Goal: Information Seeking & Learning: Learn about a topic

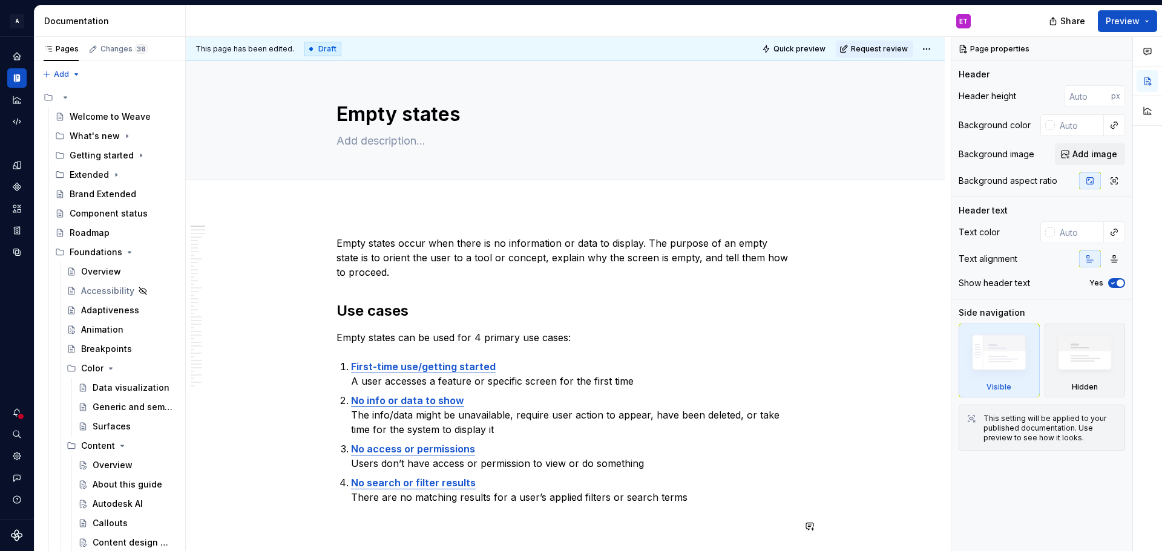
scroll to position [1937, 0]
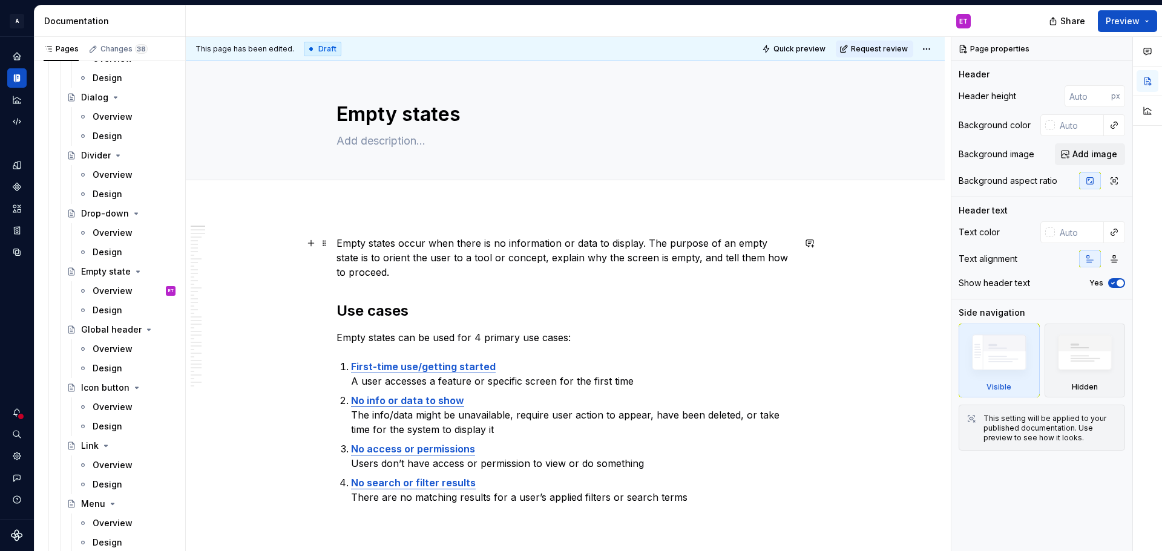
click at [410, 274] on p "Empty states occur when there is no information or data to display. The purpose…" at bounding box center [566, 258] width 458 height 44
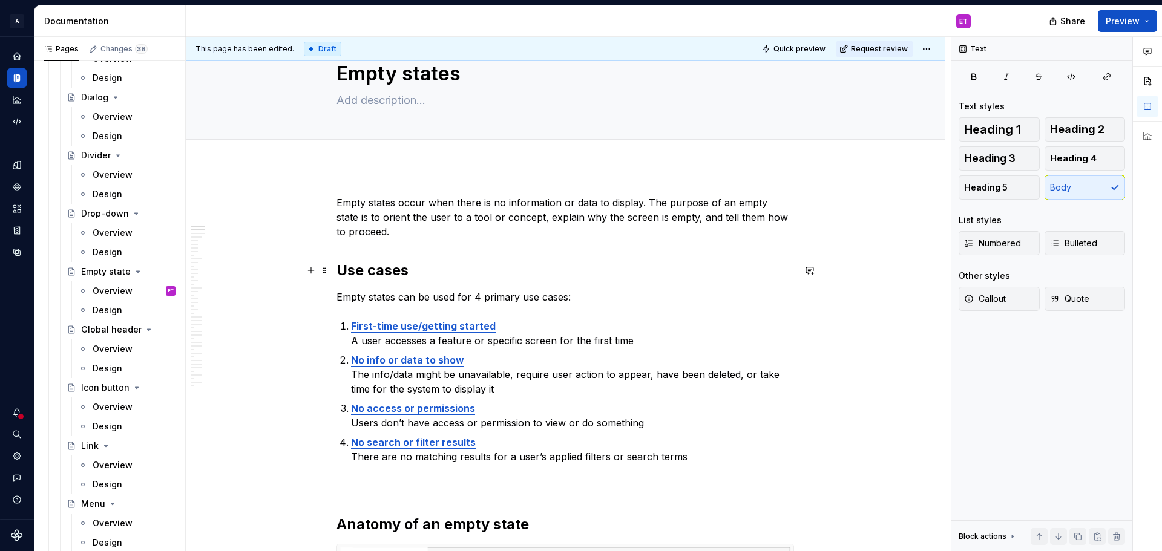
scroll to position [61, 0]
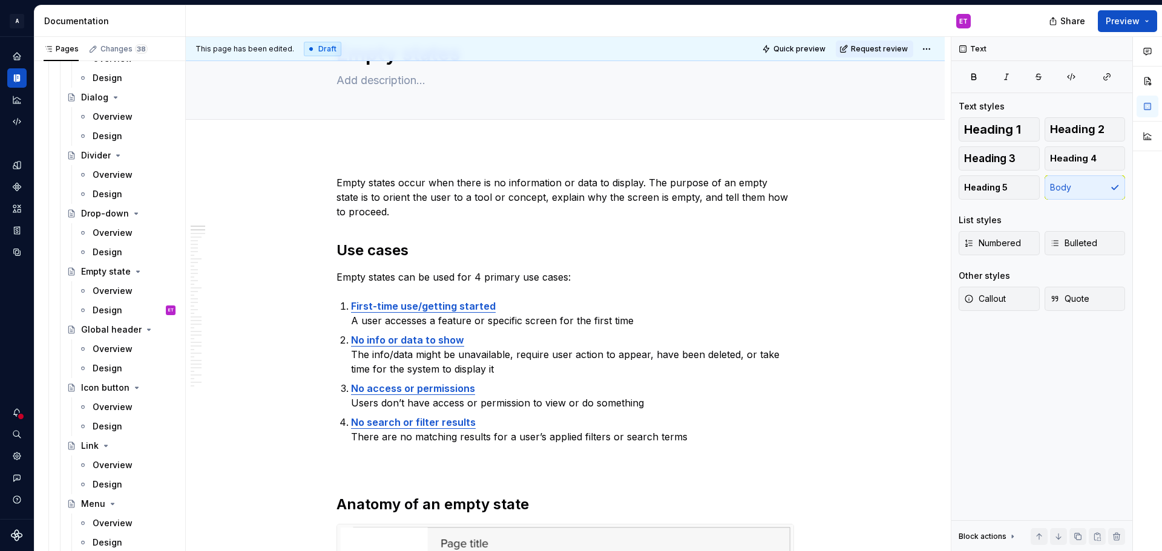
type textarea "*"
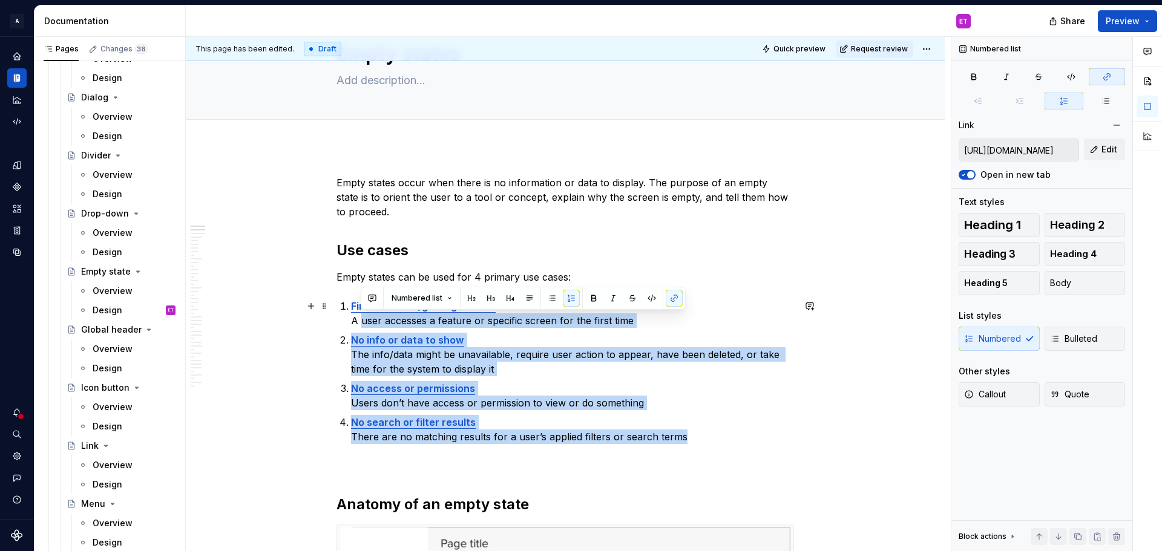
type input "[URL][DOMAIN_NAME]"
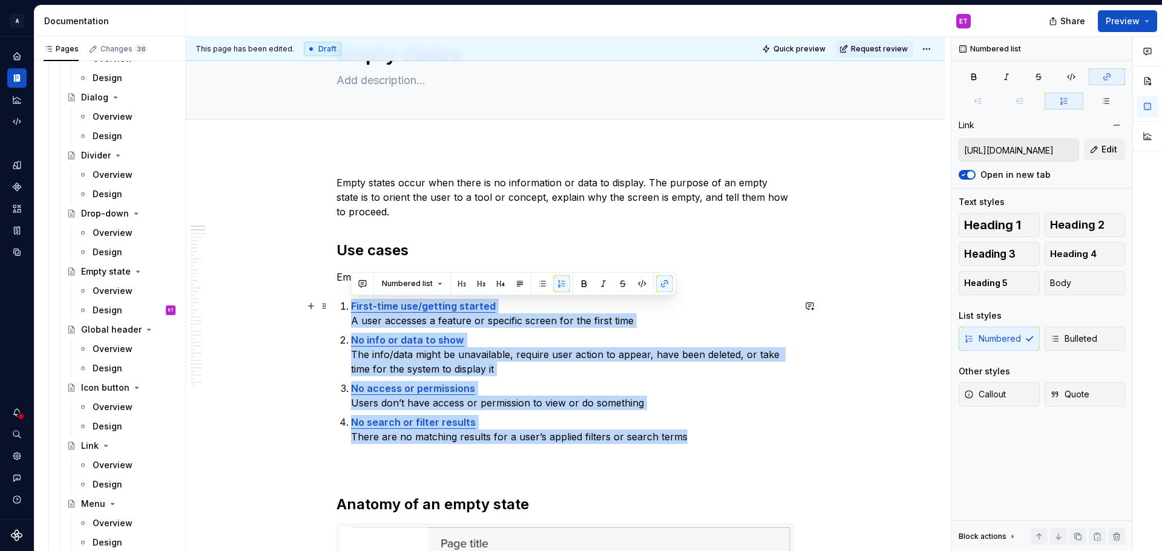
drag, startPoint x: 688, startPoint y: 436, endPoint x: 343, endPoint y: 304, distance: 369.1
click at [351, 304] on ol "First-time use/getting started A user accesses a feature or specific screen for…" at bounding box center [572, 371] width 443 height 145
copy ol "First-time use/getting started A user accesses a feature or specific screen for…"
click at [791, 396] on p "No access or permissions Users don’t have access or permission to view or do so…" at bounding box center [572, 395] width 443 height 29
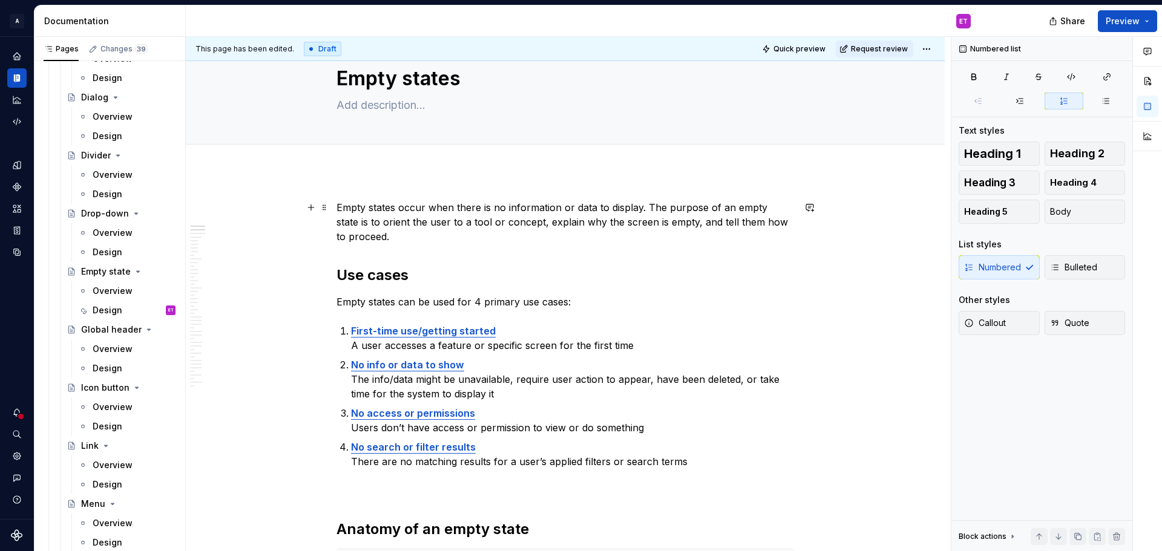
scroll to position [0, 0]
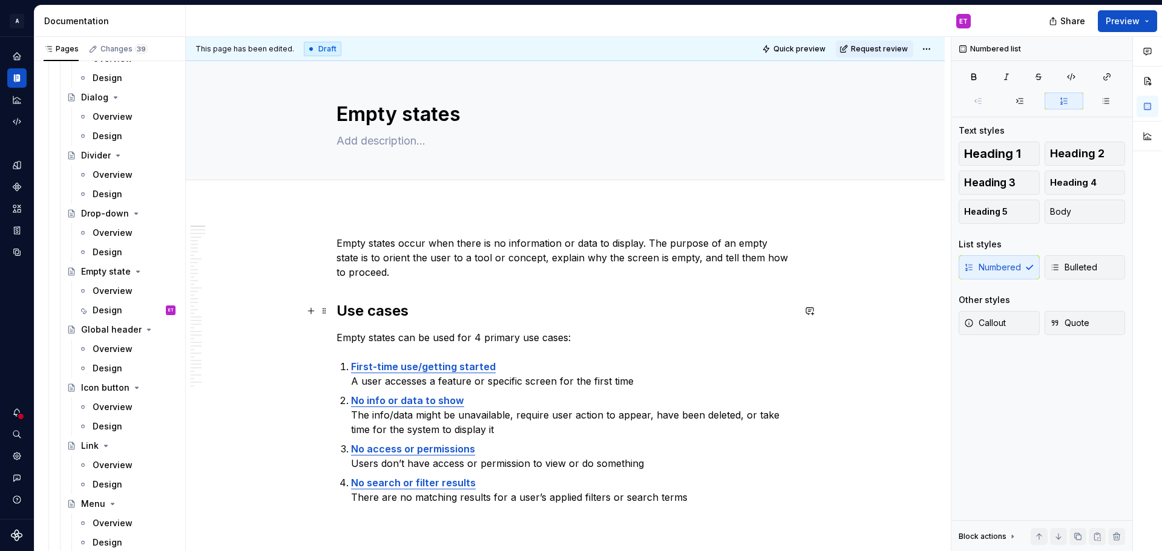
click at [563, 304] on h2 "Use cases" at bounding box center [566, 310] width 458 height 19
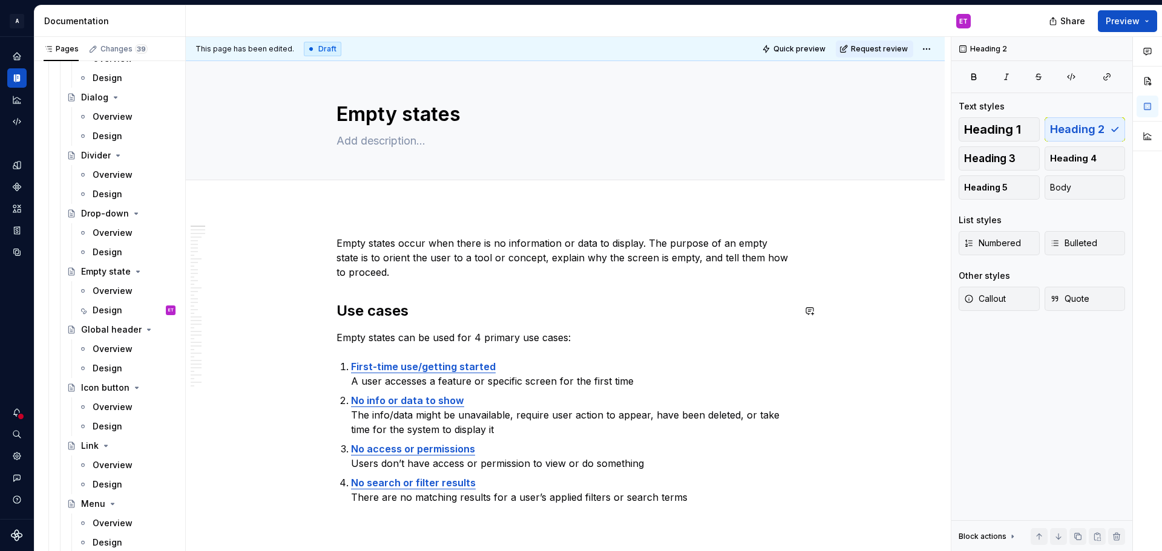
click at [574, 332] on p "Empty states can be used for 4 primary use cases:" at bounding box center [566, 337] width 458 height 15
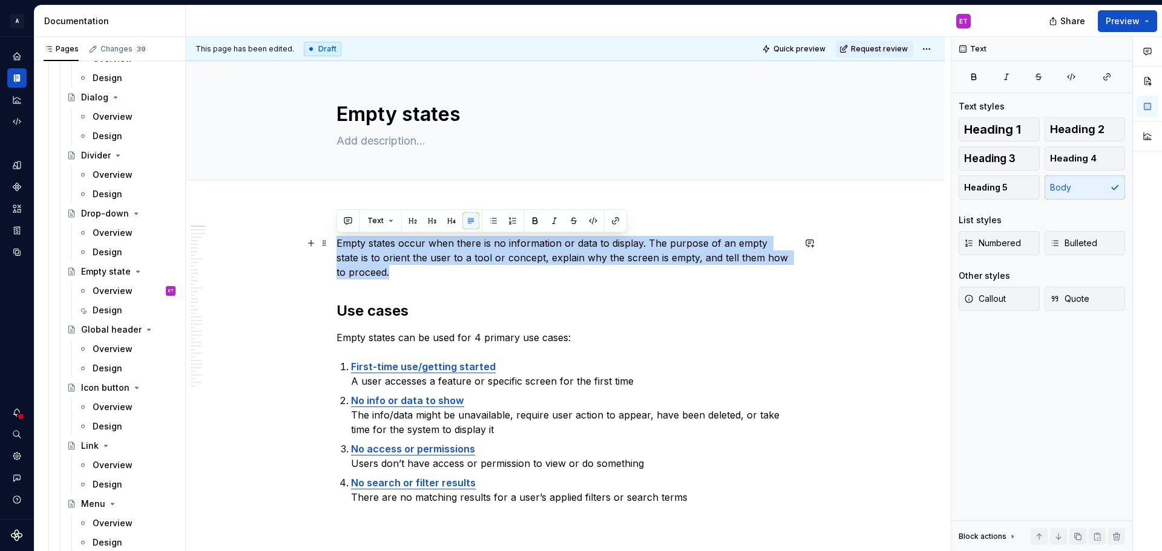
drag, startPoint x: 384, startPoint y: 275, endPoint x: 333, endPoint y: 242, distance: 60.3
copy p "Empty states occur when there is no information or data to display. The purpose…"
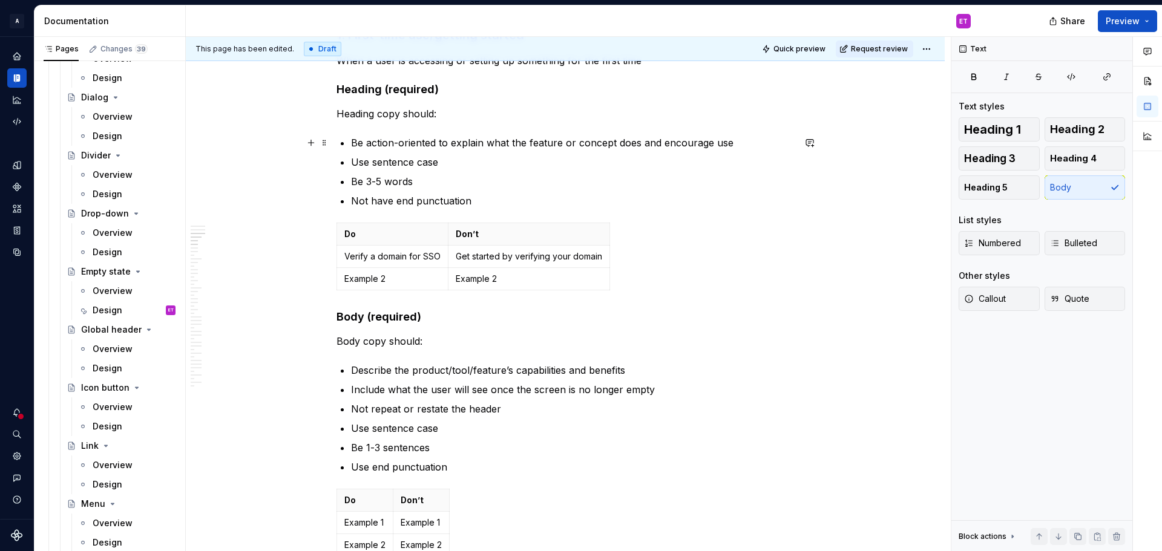
scroll to position [847, 0]
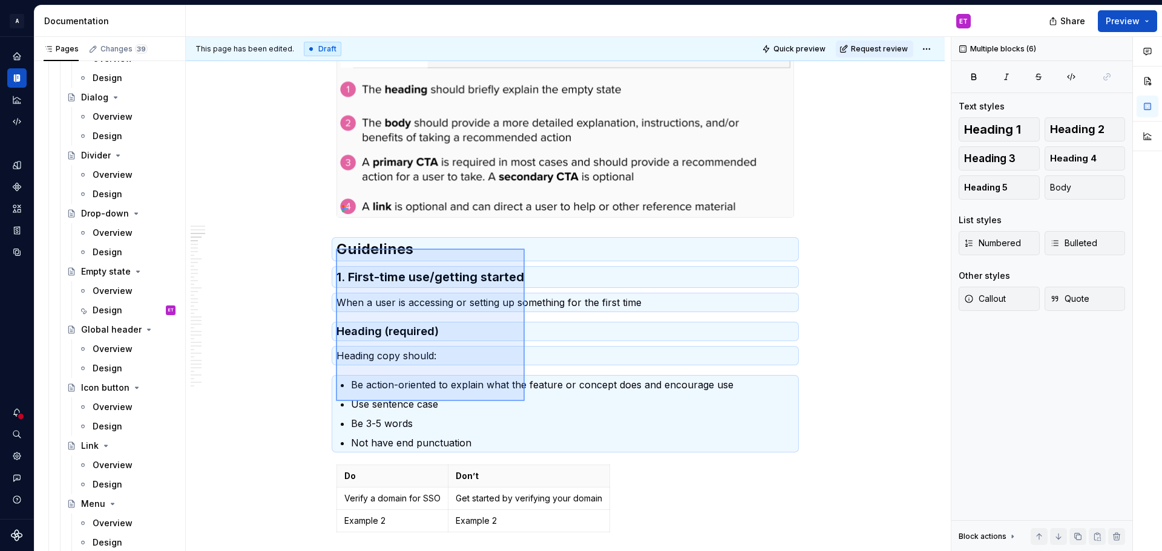
drag, startPoint x: 336, startPoint y: 249, endPoint x: 552, endPoint y: 416, distance: 273.5
click at [527, 399] on div "This page has been edited. Draft Quick preview Request review Empty states Edit…" at bounding box center [568, 294] width 765 height 515
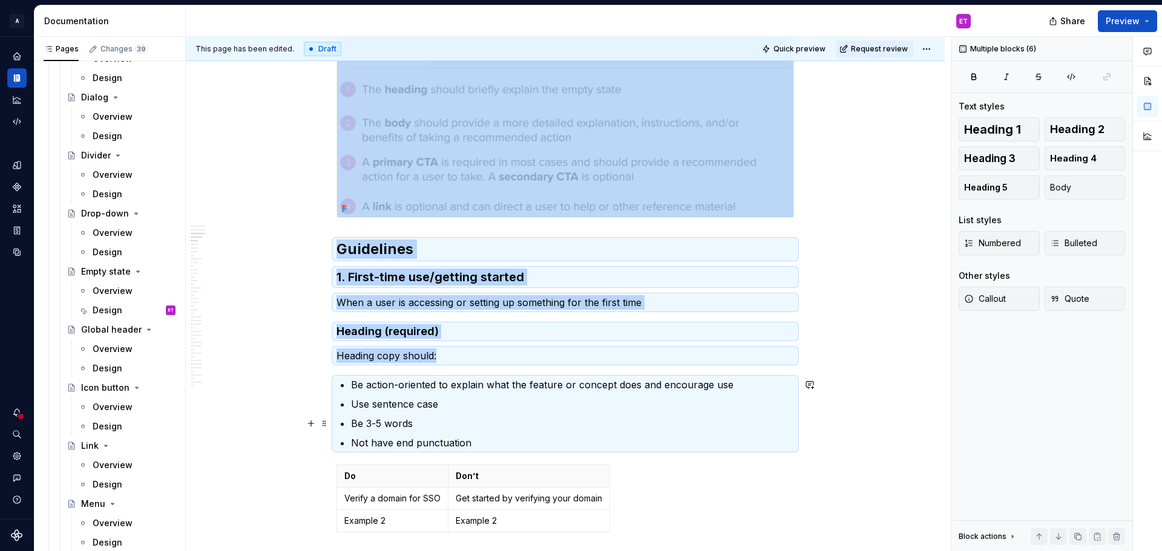
click at [554, 417] on p "Be 3-5 words" at bounding box center [572, 423] width 443 height 15
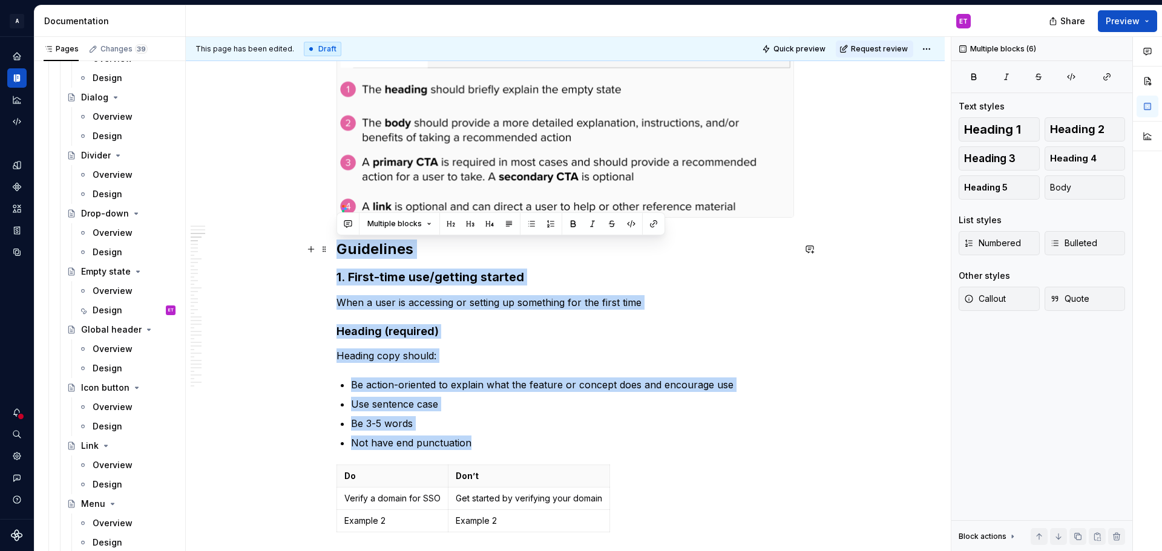
drag, startPoint x: 474, startPoint y: 438, endPoint x: 332, endPoint y: 249, distance: 236.0
copy div "Guidelines 1. First-time use/getting started When a user is accessing or settin…"
click at [456, 333] on h4 "Heading (required)" at bounding box center [566, 331] width 458 height 15
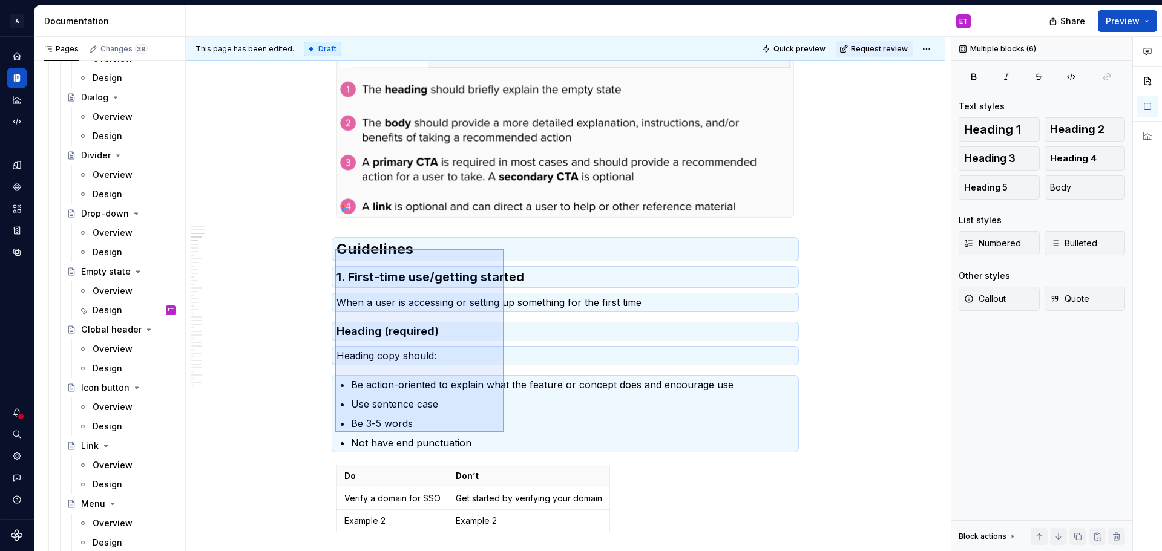
drag, startPoint x: 335, startPoint y: 249, endPoint x: 516, endPoint y: 429, distance: 255.5
click at [509, 436] on div "This page has been edited. Draft Quick preview Request review Empty states Edit…" at bounding box center [568, 294] width 765 height 515
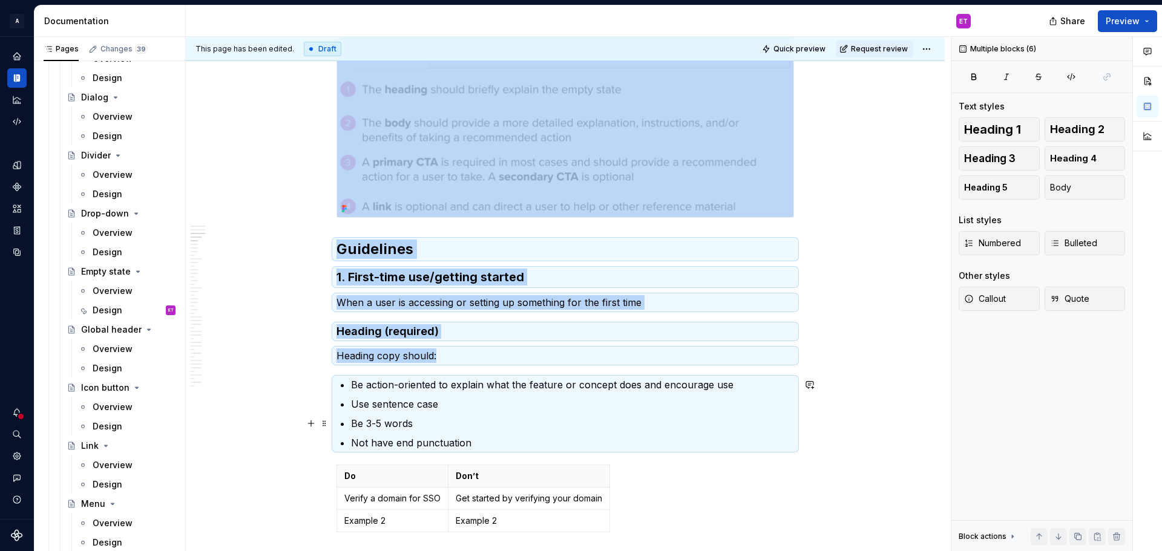
click at [516, 428] on p "Be 3-5 words" at bounding box center [572, 423] width 443 height 15
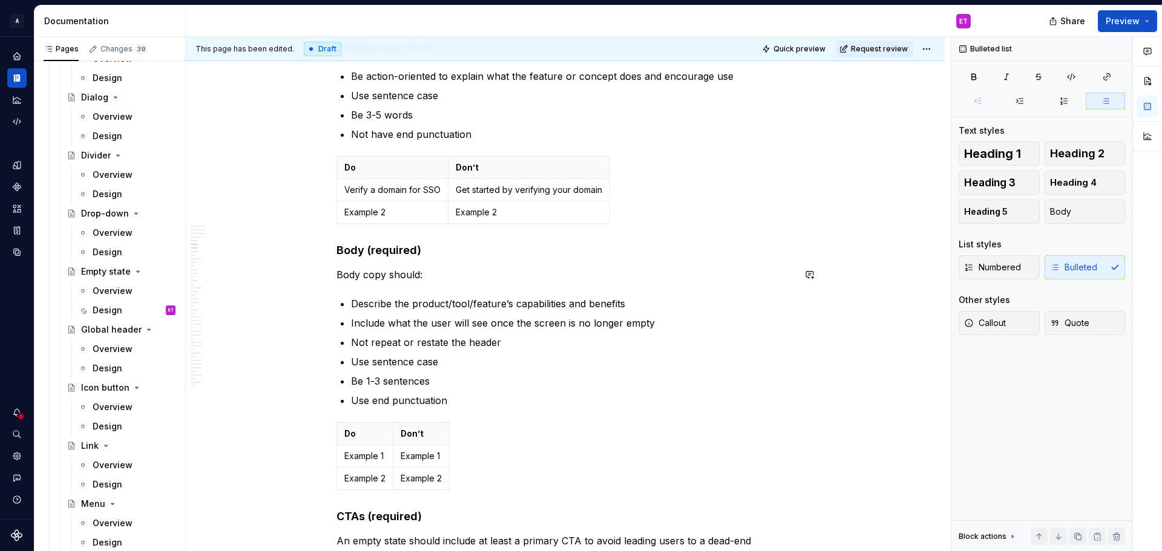
scroll to position [1210, 0]
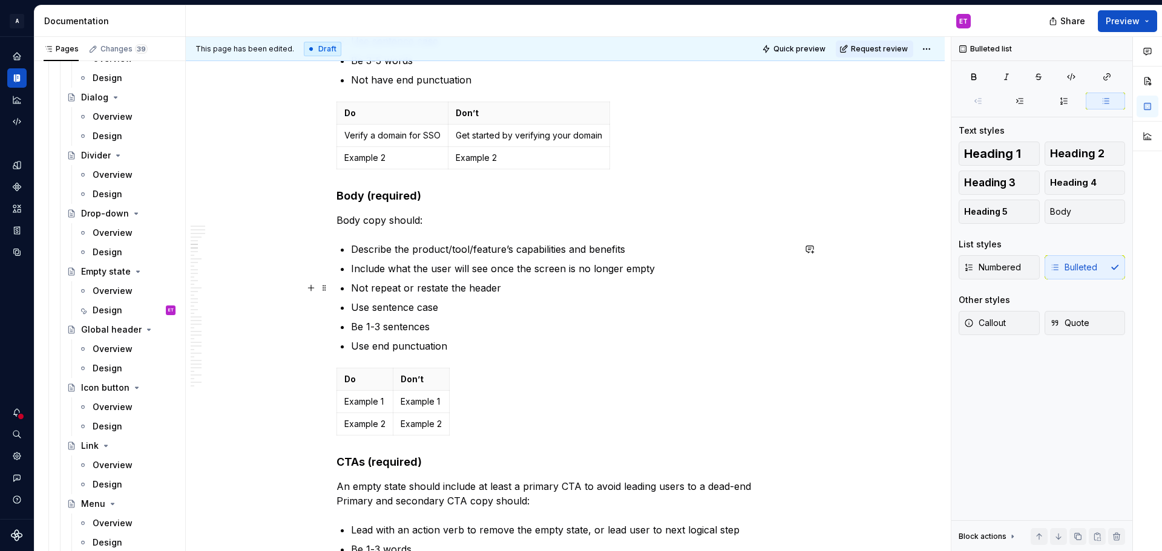
click at [474, 291] on p "Not repeat or restate the header" at bounding box center [572, 288] width 443 height 15
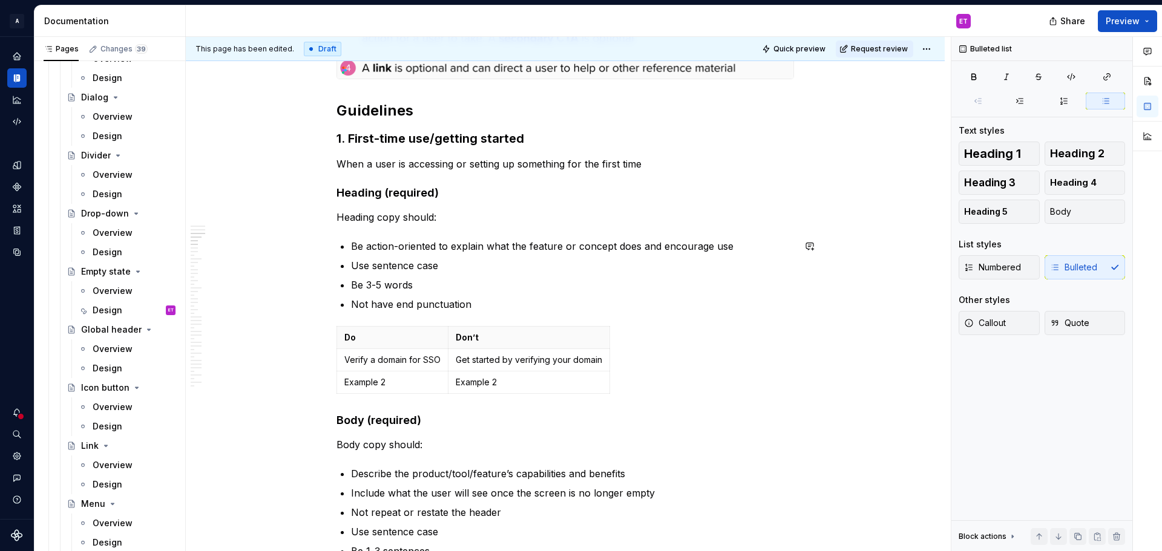
scroll to position [968, 0]
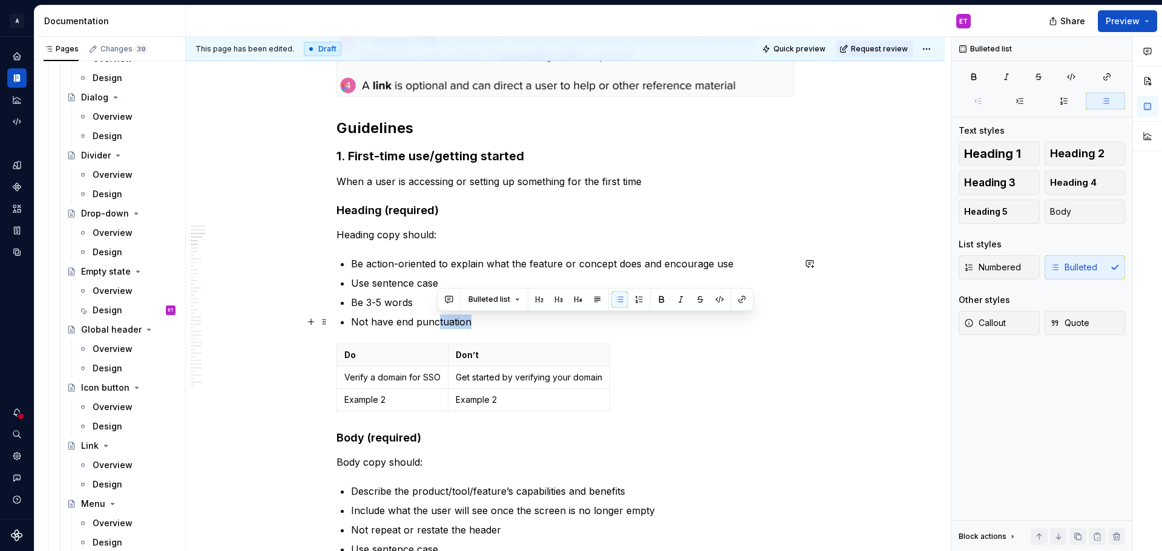
drag, startPoint x: 472, startPoint y: 326, endPoint x: 438, endPoint y: 318, distance: 34.8
click at [438, 318] on p "Not have end punctuation" at bounding box center [572, 322] width 443 height 15
click at [424, 307] on p "Be 3-5 words" at bounding box center [572, 302] width 443 height 15
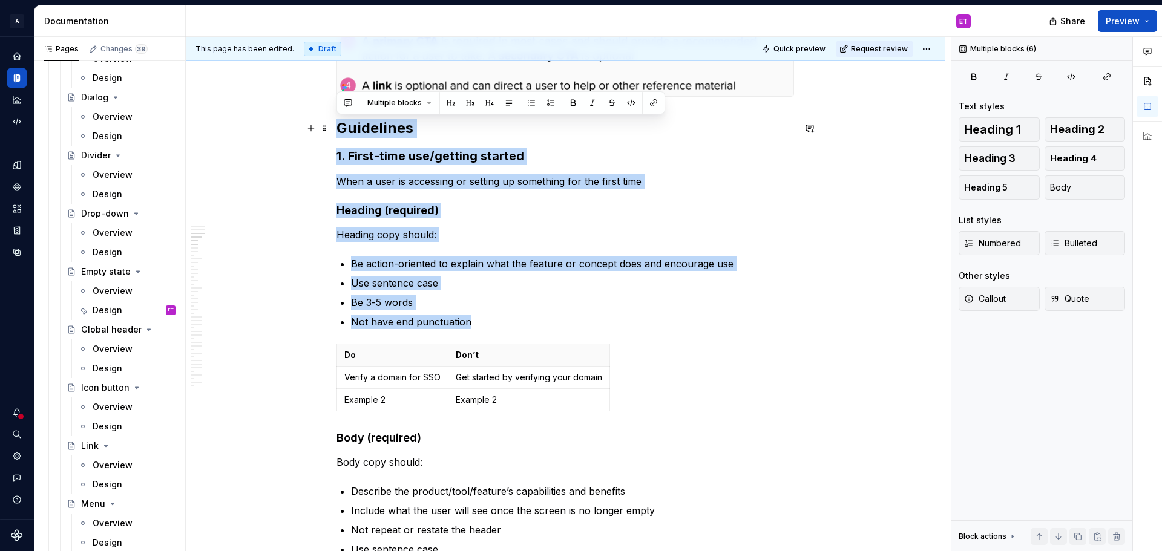
drag, startPoint x: 474, startPoint y: 324, endPoint x: 332, endPoint y: 123, distance: 246.2
copy div "Guidelines 1. First-time use/getting started When a user is accessing or settin…"
click at [511, 274] on ul "Be action-oriented to explain what the feature or concept does and encourage us…" at bounding box center [572, 293] width 443 height 73
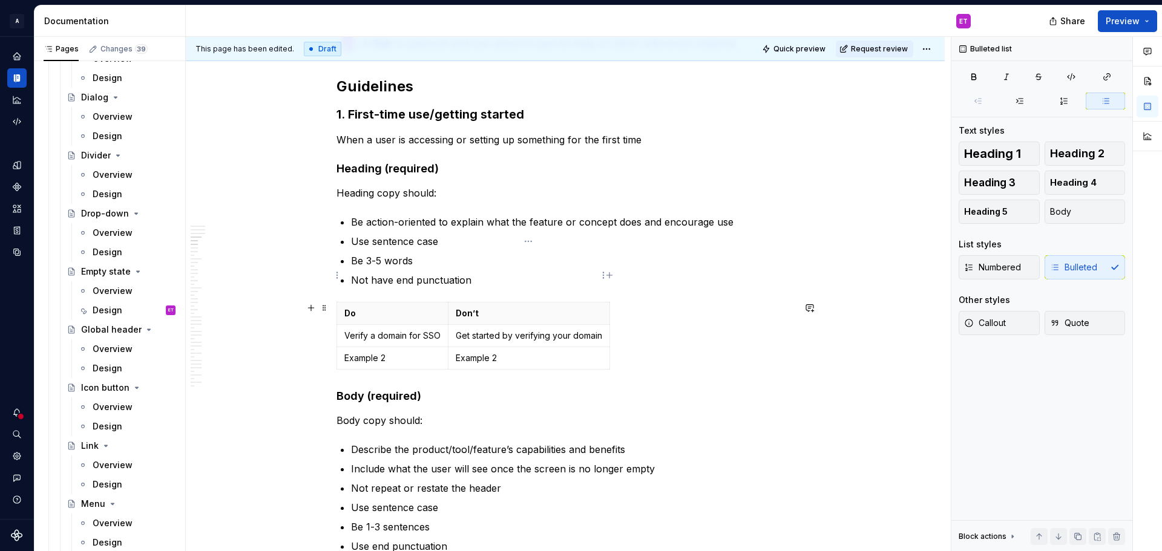
scroll to position [1089, 0]
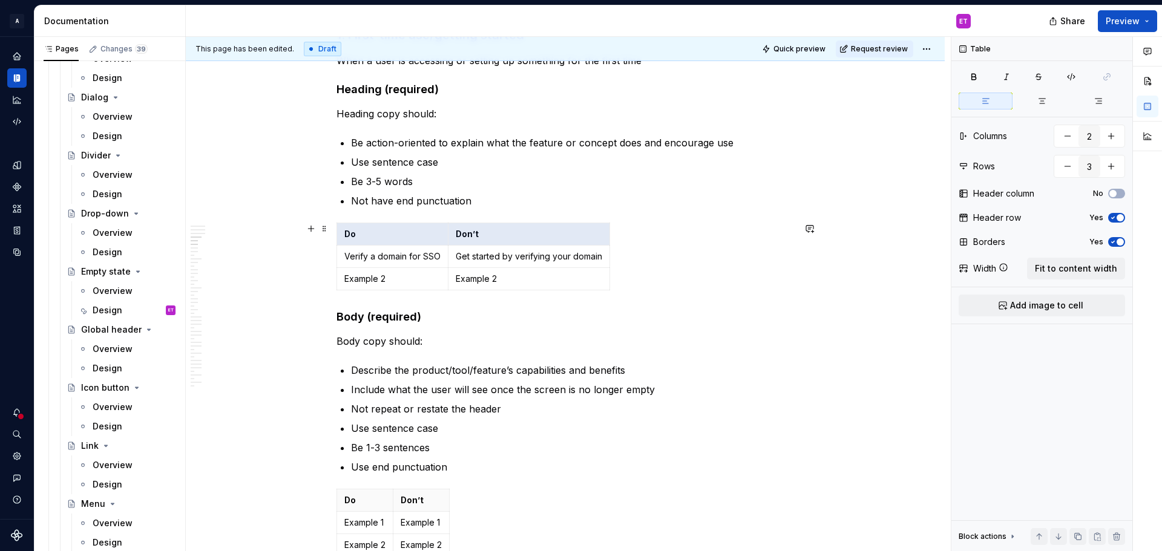
drag, startPoint x: 344, startPoint y: 234, endPoint x: 522, endPoint y: 258, distance: 179.6
click at [517, 251] on tbody "Do Don’t Verify a domain for SSO Get started by verifying your domain Example 2…" at bounding box center [473, 256] width 273 height 67
click at [534, 285] on td "Example 2" at bounding box center [529, 279] width 162 height 22
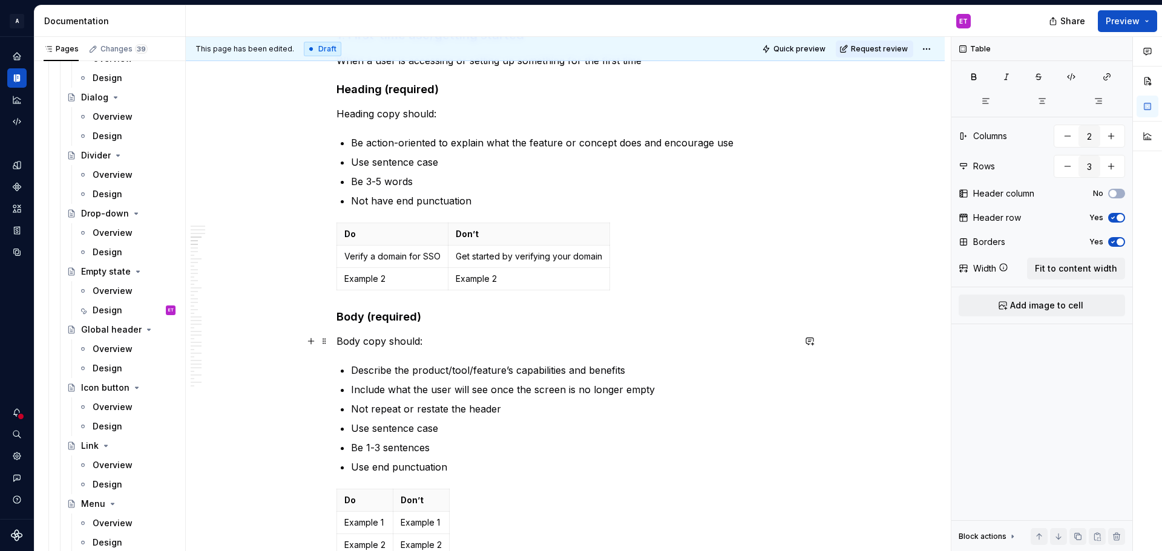
scroll to position [1150, 0]
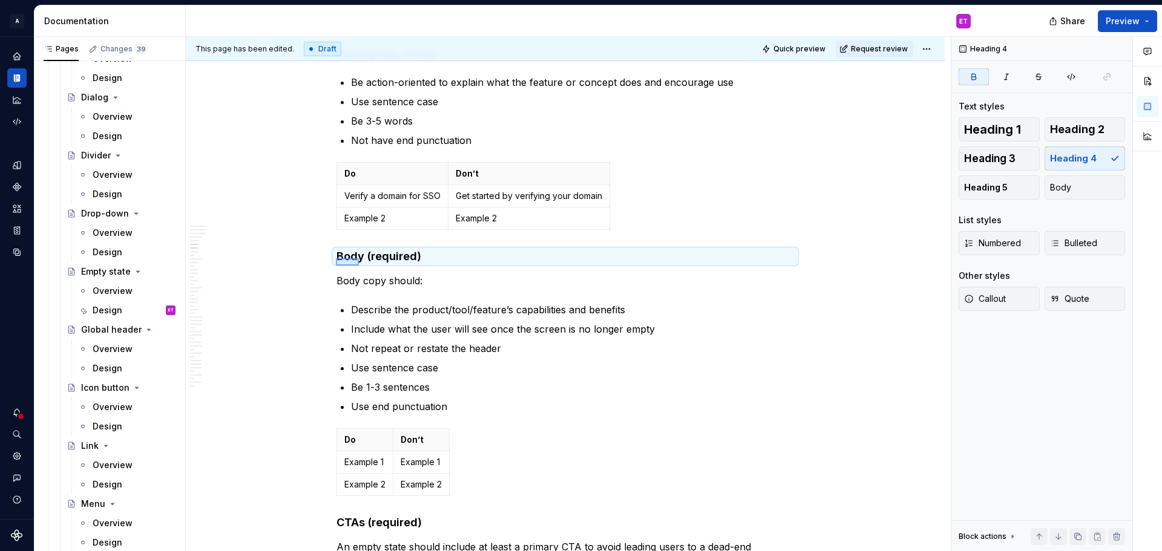
drag, startPoint x: 336, startPoint y: 258, endPoint x: 359, endPoint y: 266, distance: 24.1
click at [359, 266] on div "This page has been edited. Draft Quick preview Request review Empty states Edit…" at bounding box center [568, 294] width 765 height 515
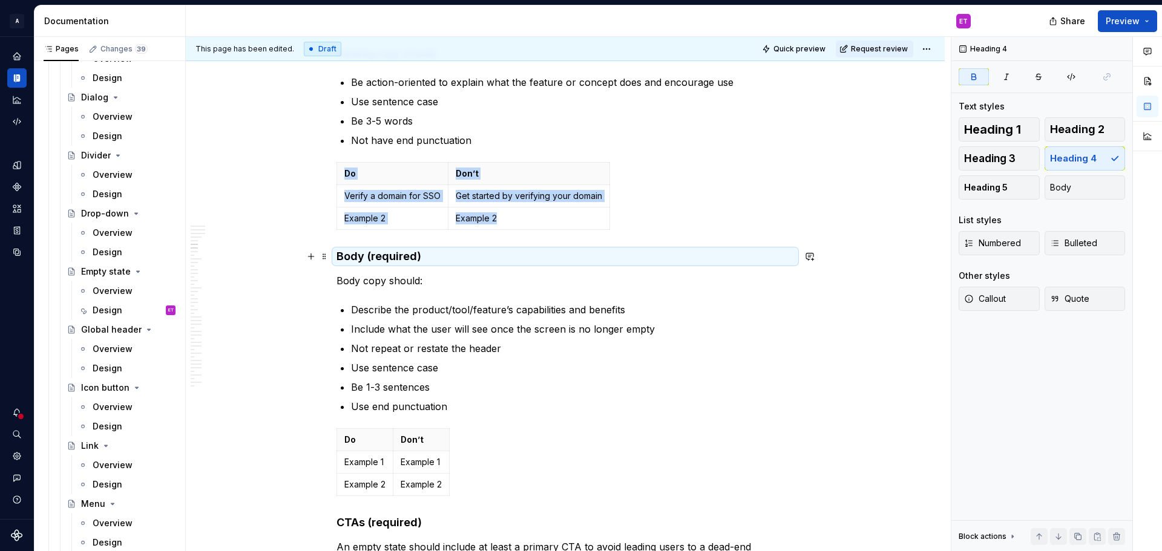
click at [355, 254] on strong "Body (required)" at bounding box center [379, 256] width 85 height 13
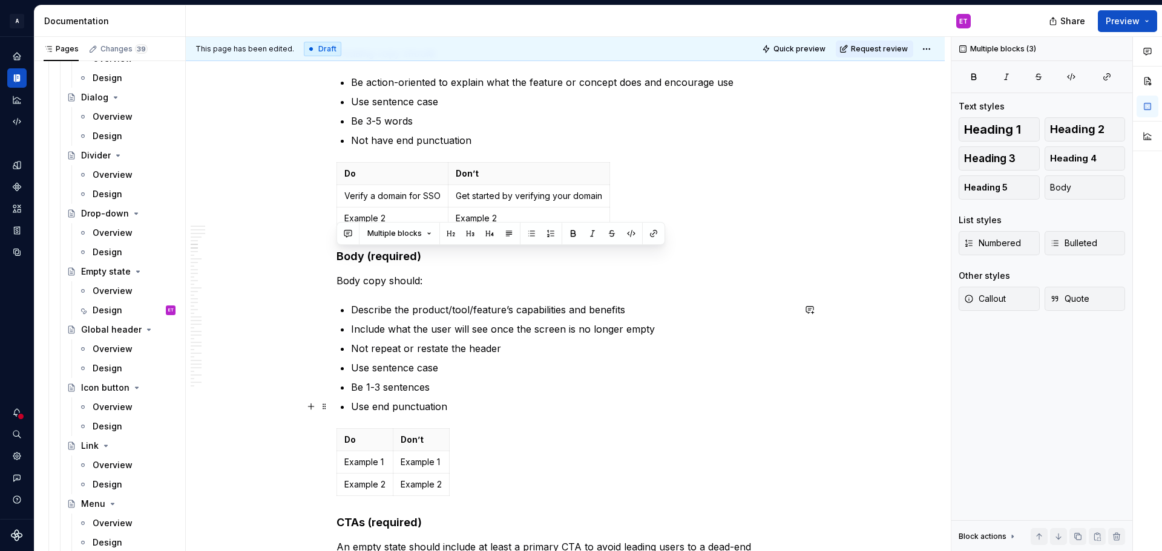
drag, startPoint x: 337, startPoint y: 254, endPoint x: 455, endPoint y: 411, distance: 196.2
copy div "Body (required) Body copy should: Describe the product/tool/feature’s capabilit…"
click at [557, 395] on ul "Describe the product/tool/feature’s capabilities and benefits Include what the …" at bounding box center [572, 358] width 443 height 111
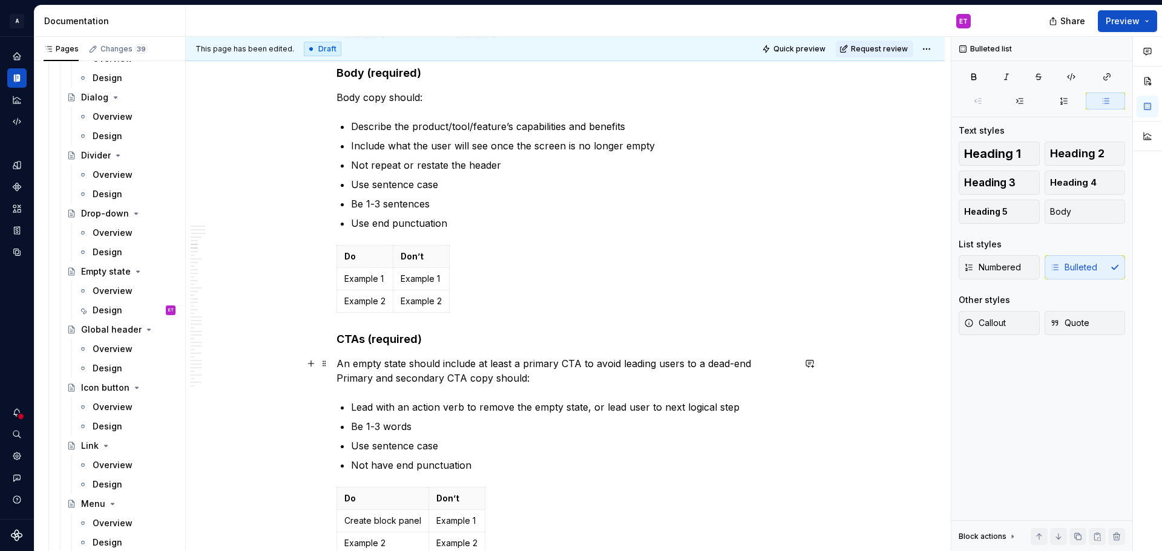
scroll to position [1392, 0]
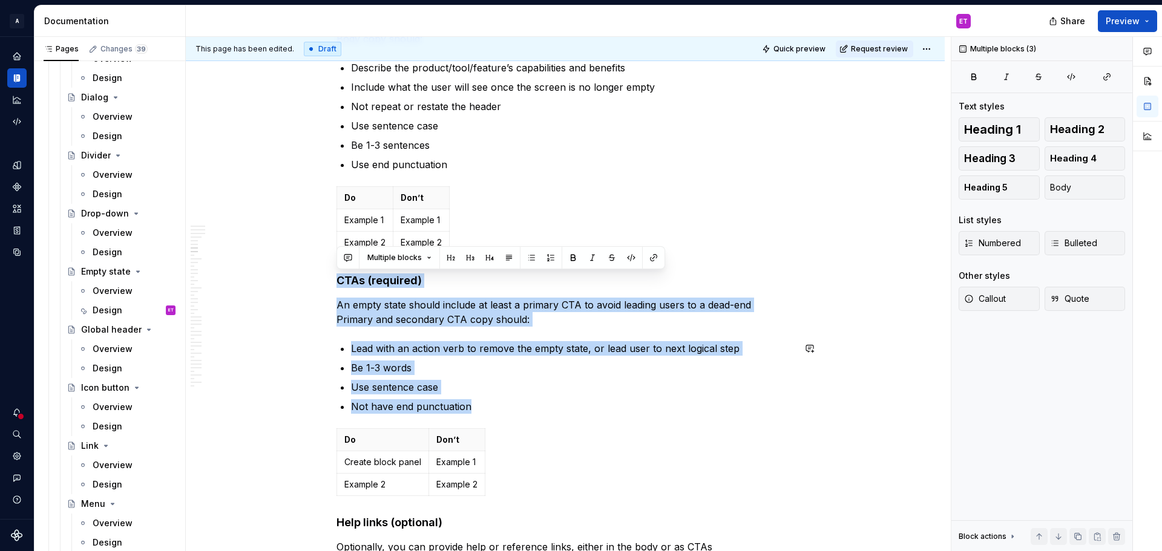
drag, startPoint x: 337, startPoint y: 277, endPoint x: 476, endPoint y: 414, distance: 196.0
click at [485, 408] on p "Not have end punctuation" at bounding box center [572, 406] width 443 height 15
drag, startPoint x: 478, startPoint y: 406, endPoint x: 336, endPoint y: 279, distance: 190.3
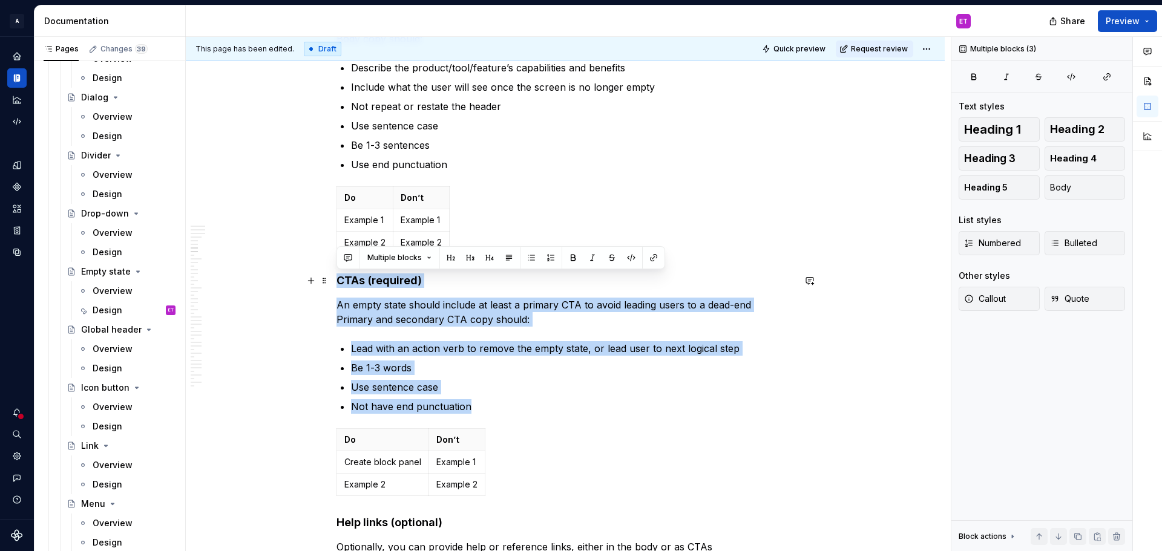
copy div "CTAs (required) An empty state should include at least a primary CTA to avoid l…"
click at [524, 395] on ul "Lead with an action verb to remove the empty state, or lead user to next logica…" at bounding box center [572, 377] width 443 height 73
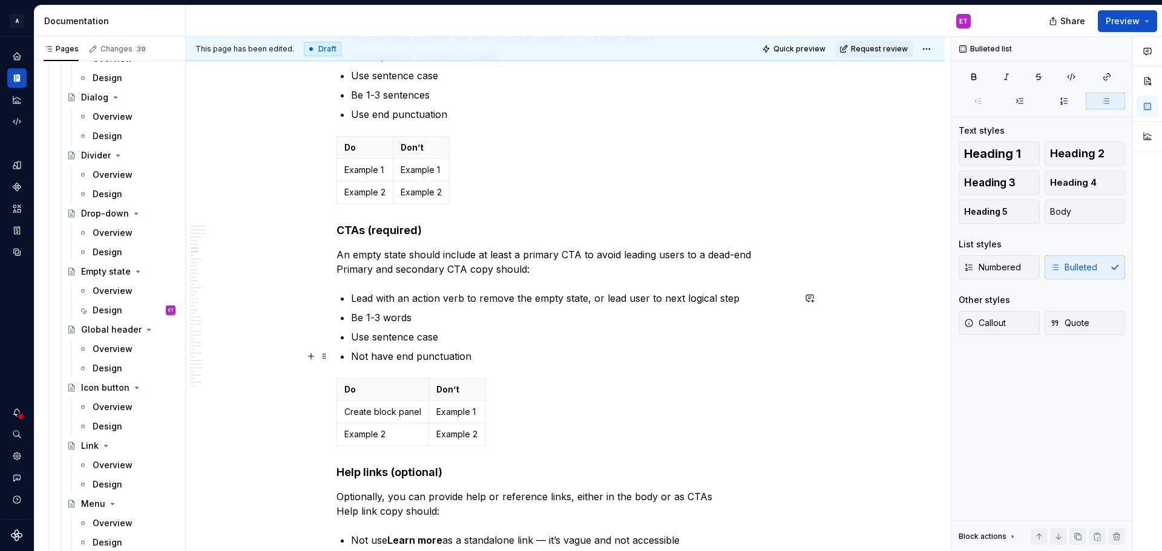
scroll to position [1513, 0]
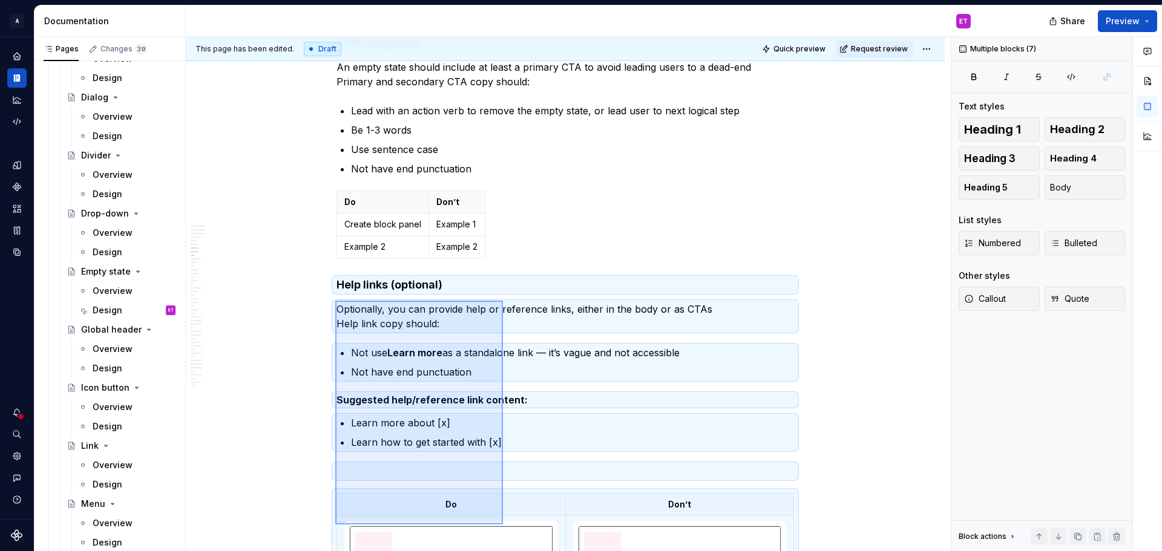
drag, startPoint x: 335, startPoint y: 404, endPoint x: 507, endPoint y: 430, distance: 173.2
click at [503, 510] on div "This page has been edited. Draft Quick preview Request review Empty states Edit…" at bounding box center [568, 294] width 765 height 515
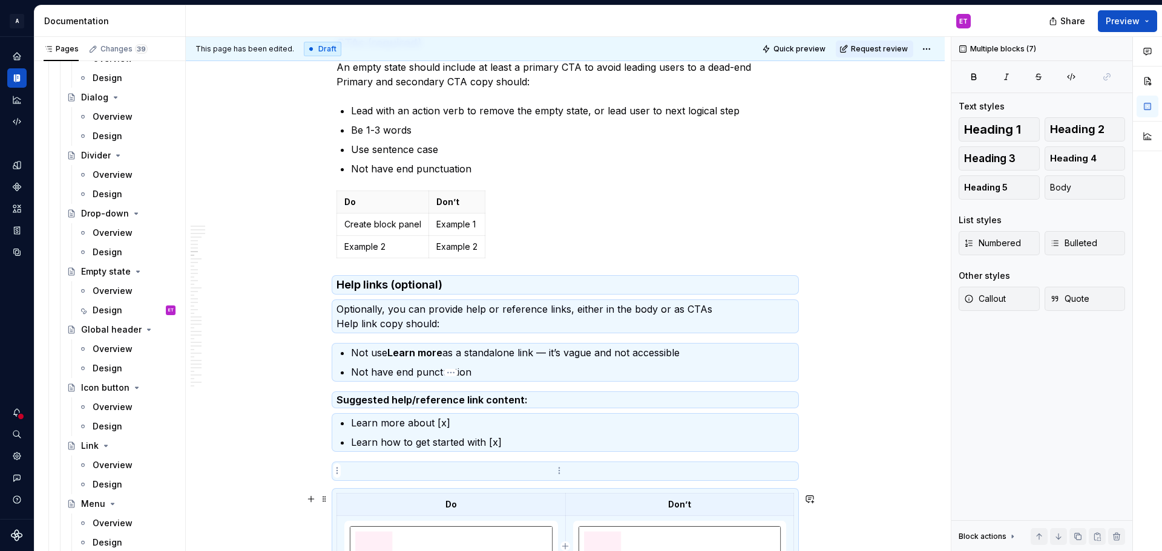
scroll to position [1750, 0]
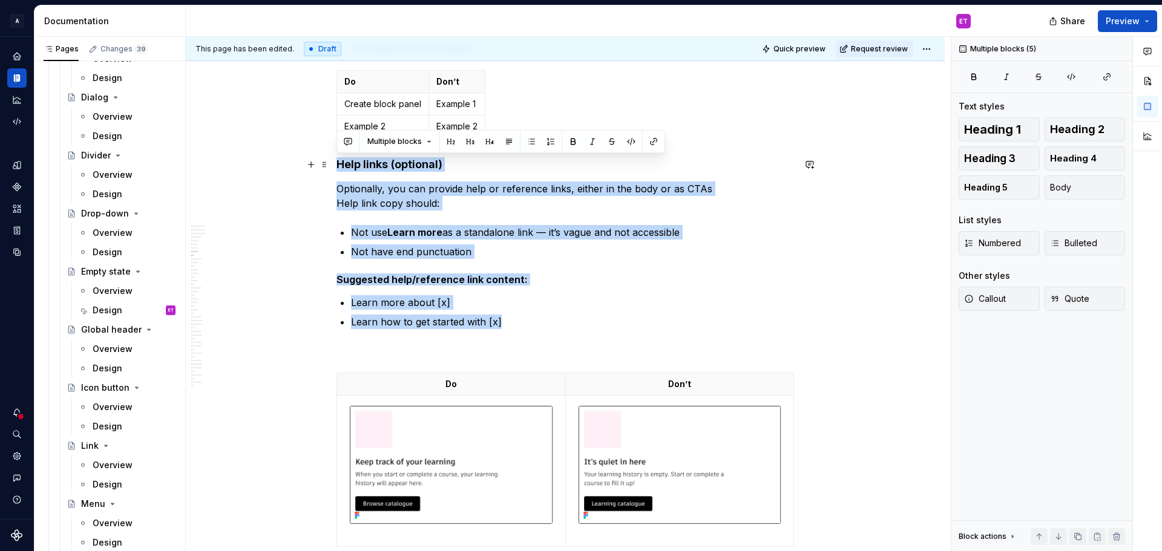
drag, startPoint x: 502, startPoint y: 322, endPoint x: 330, endPoint y: 165, distance: 232.6
copy div "Help links (optional) Optionally, you can provide help or reference links, eith…"
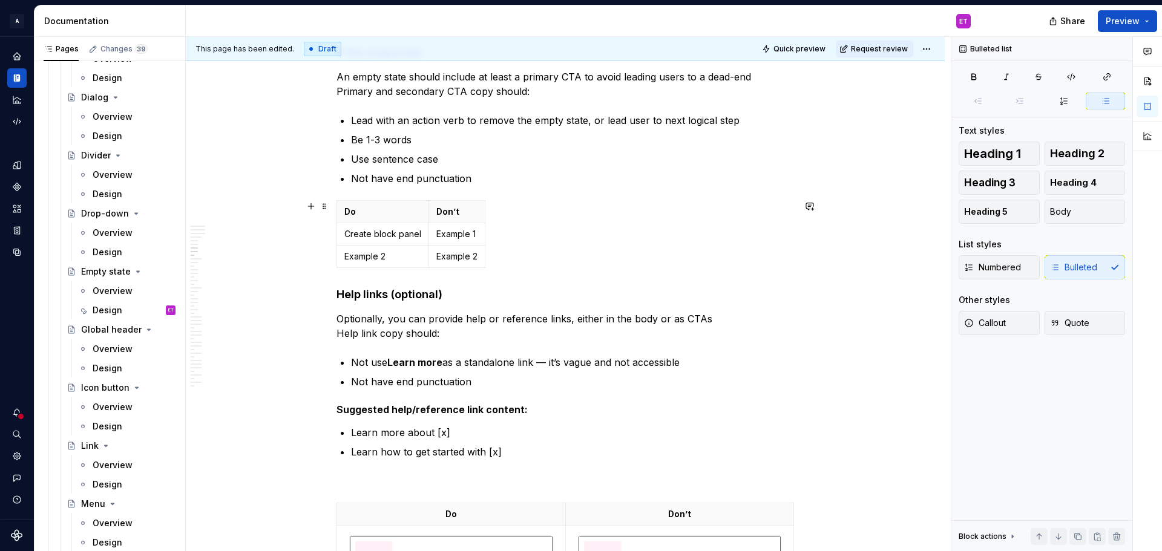
scroll to position [1634, 0]
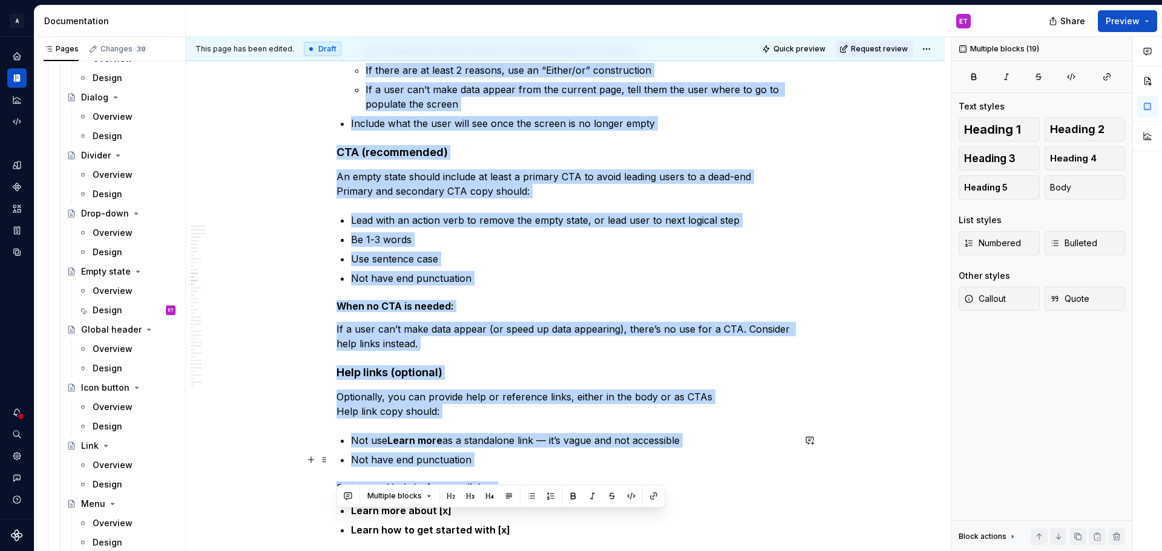
scroll to position [2819, 0]
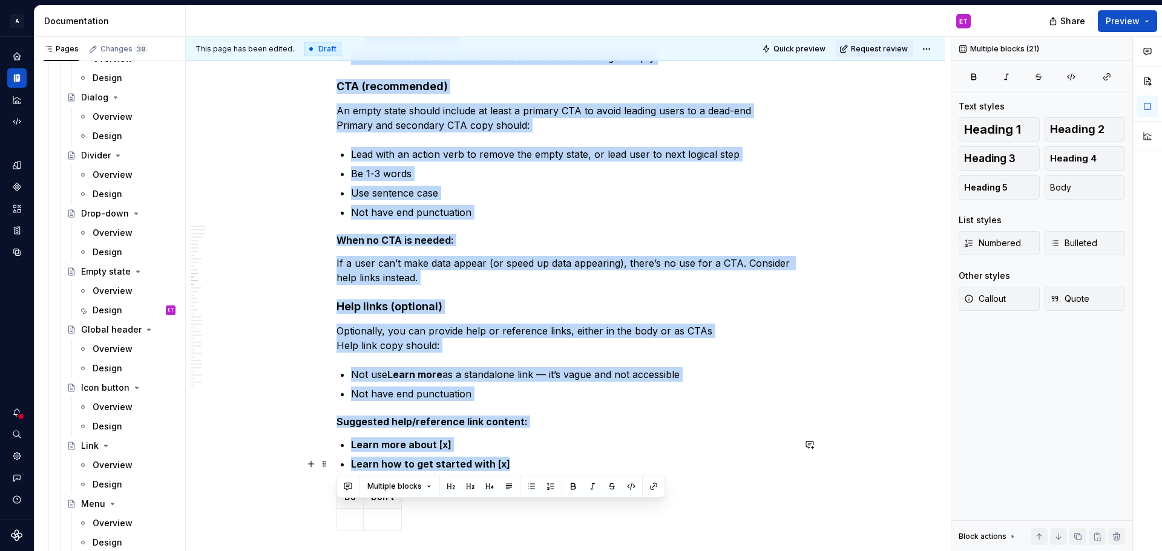
drag, startPoint x: 337, startPoint y: 266, endPoint x: 515, endPoint y: 464, distance: 266.1
click at [515, 464] on div "Empty states occur when there is no information or data to display. The purpose…" at bounding box center [566, 253] width 458 height 5672
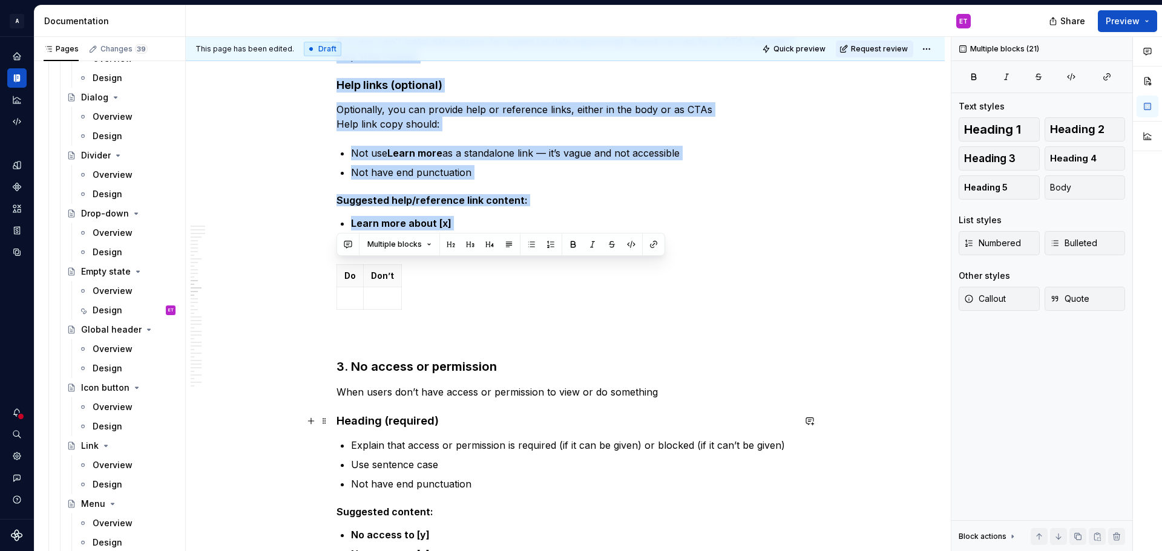
scroll to position [3061, 0]
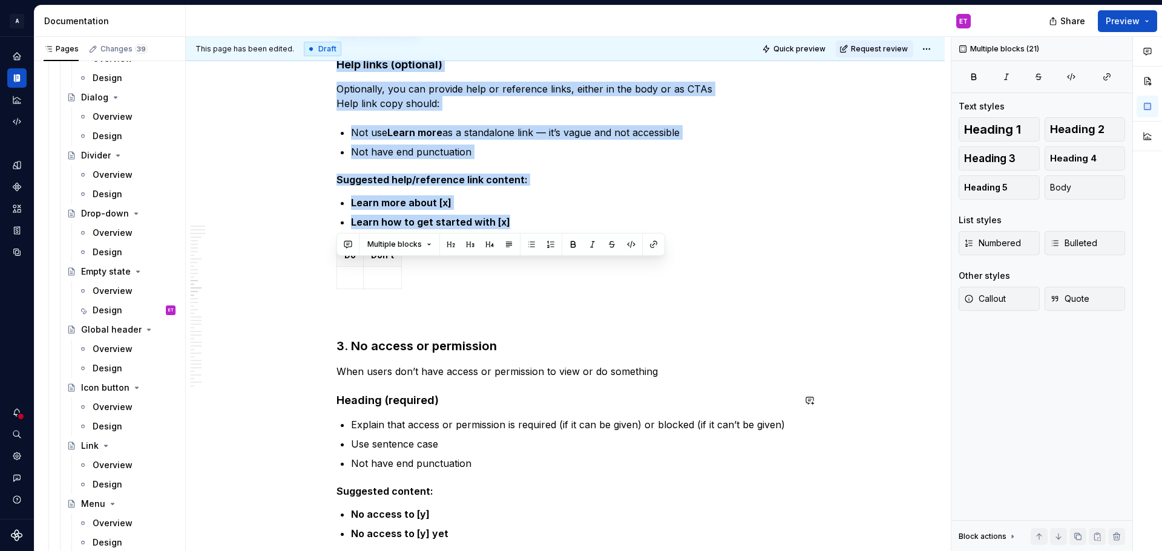
copy div "3. Lo ipsu do sita co adip Elit seddo ei te inci ut laboree do mag aliq Enimadm…"
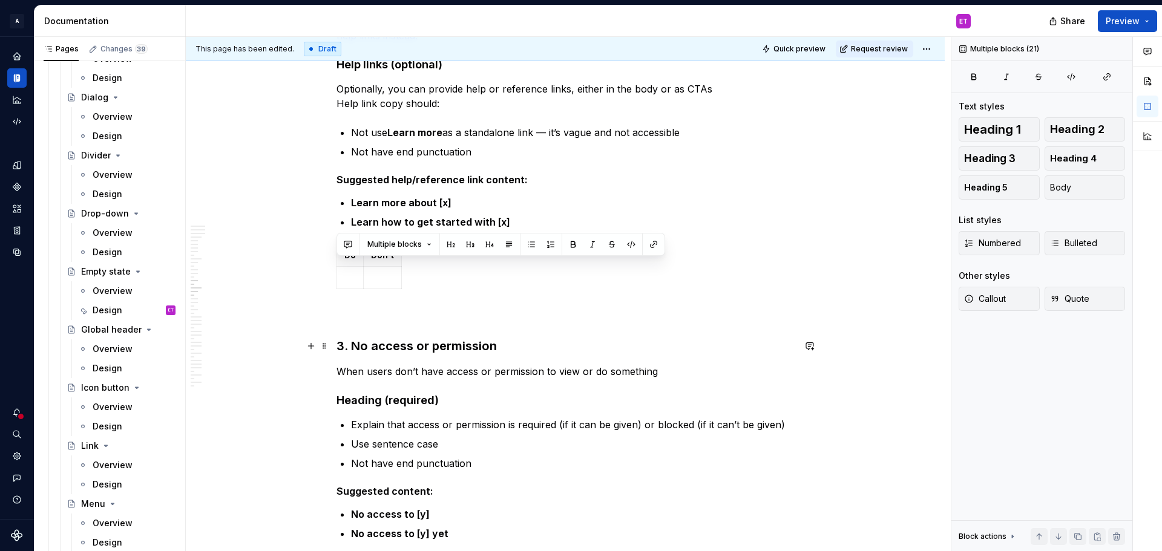
click at [470, 321] on p at bounding box center [566, 316] width 458 height 15
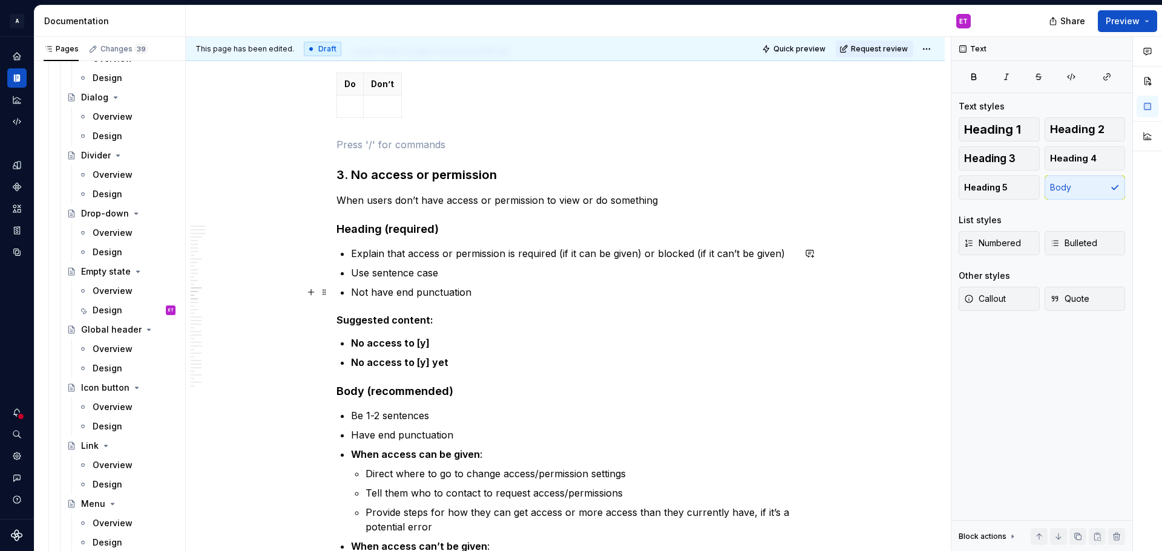
scroll to position [3242, 0]
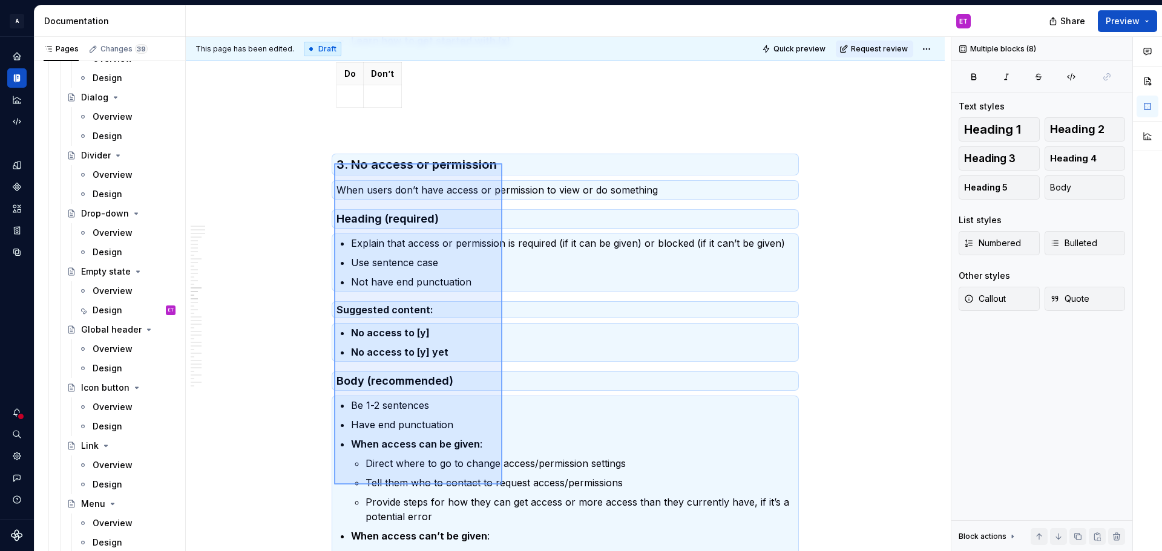
drag, startPoint x: 334, startPoint y: 163, endPoint x: 502, endPoint y: 485, distance: 362.8
click at [502, 485] on div "This page has been edited. Draft Quick preview Request review Empty states Edit…" at bounding box center [568, 294] width 765 height 515
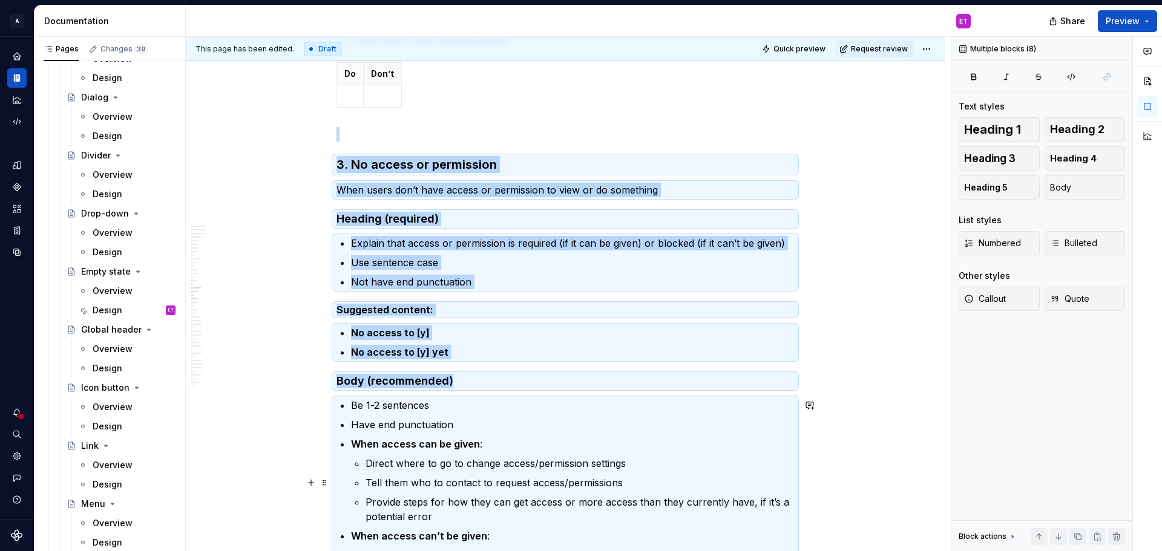
scroll to position [3253, 0]
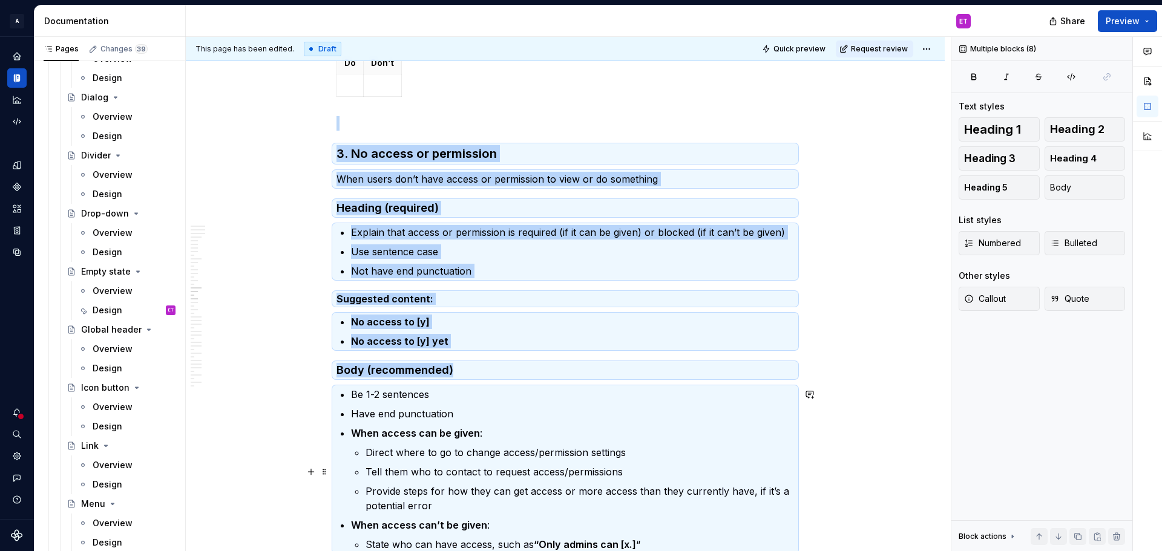
click at [506, 463] on ul "Direct where to go to change access/permission settings Tell them who to contac…" at bounding box center [580, 479] width 429 height 68
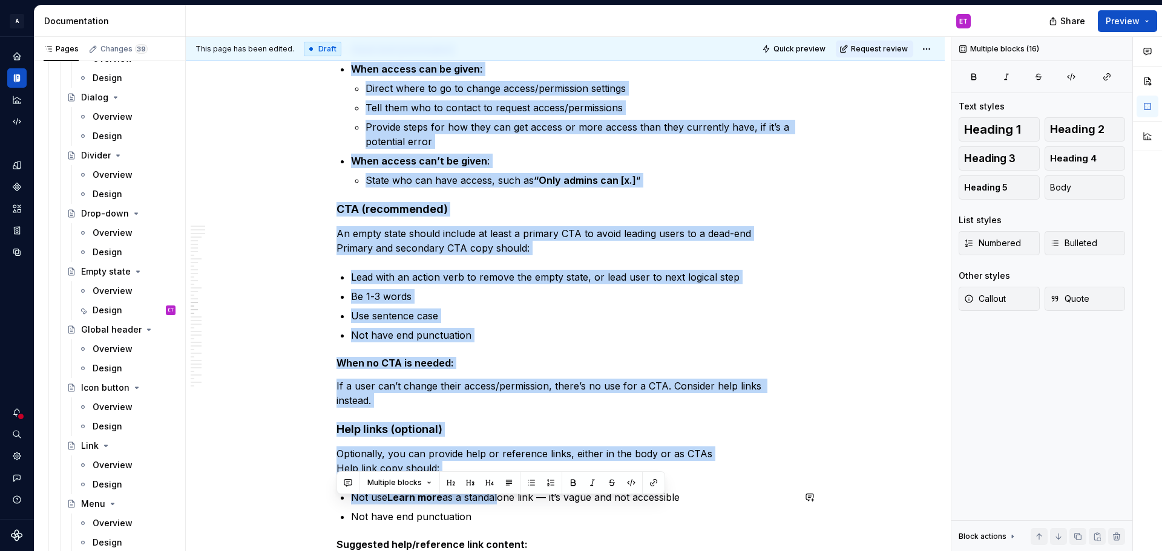
scroll to position [3762, 0]
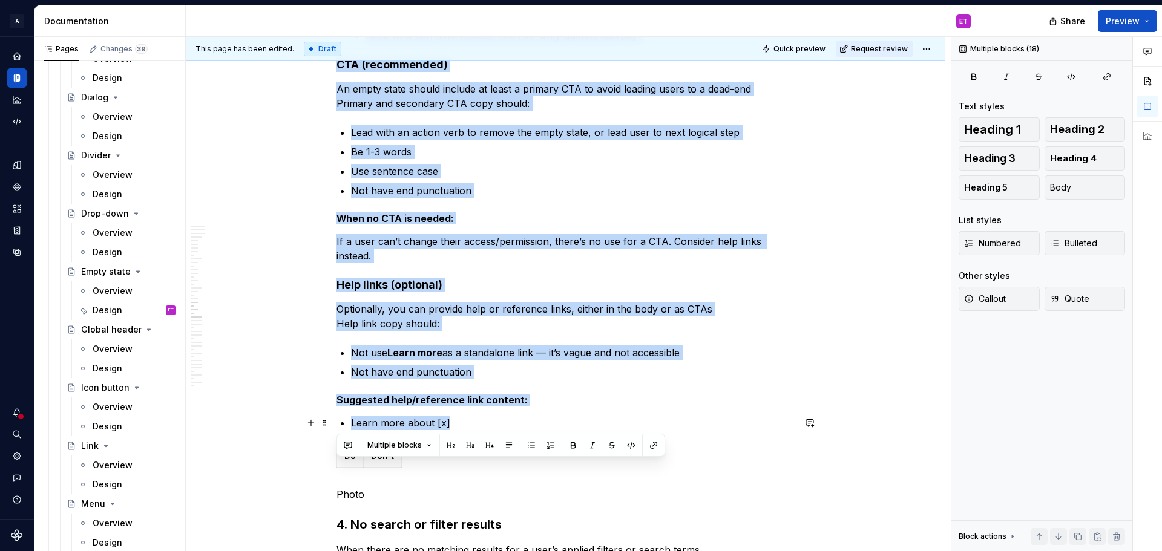
drag, startPoint x: 340, startPoint y: 152, endPoint x: 495, endPoint y: 424, distance: 313.6
copy div "7. Lo ipsumd si ametconsec Adip elits doe’t inci utlabo et doloremagn al enim a…"
click at [594, 326] on p "Optionally, you can provide help or reference links, either in the body or as C…" at bounding box center [566, 316] width 458 height 29
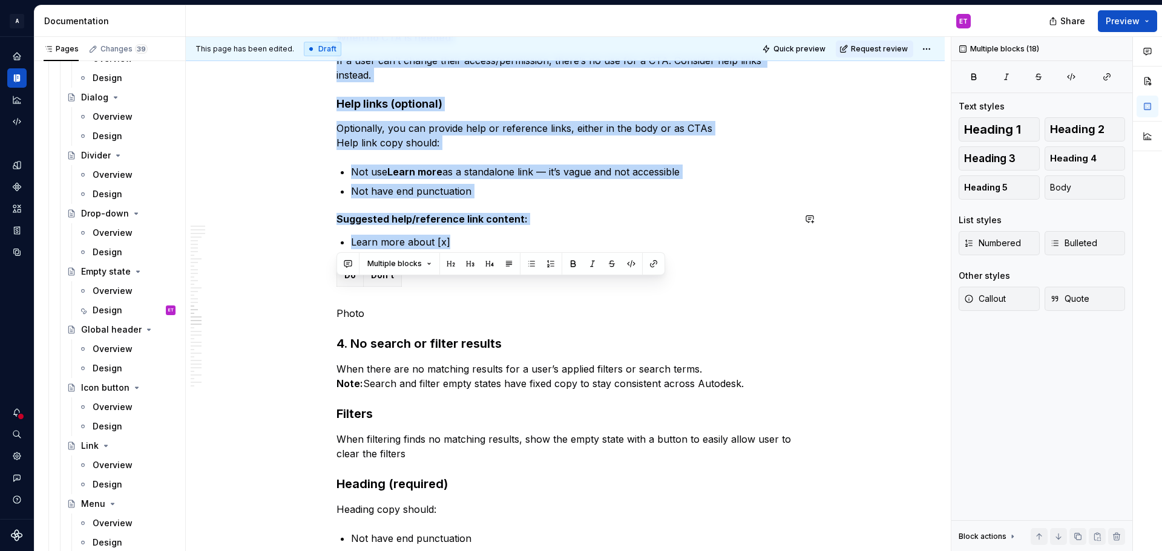
scroll to position [3944, 0]
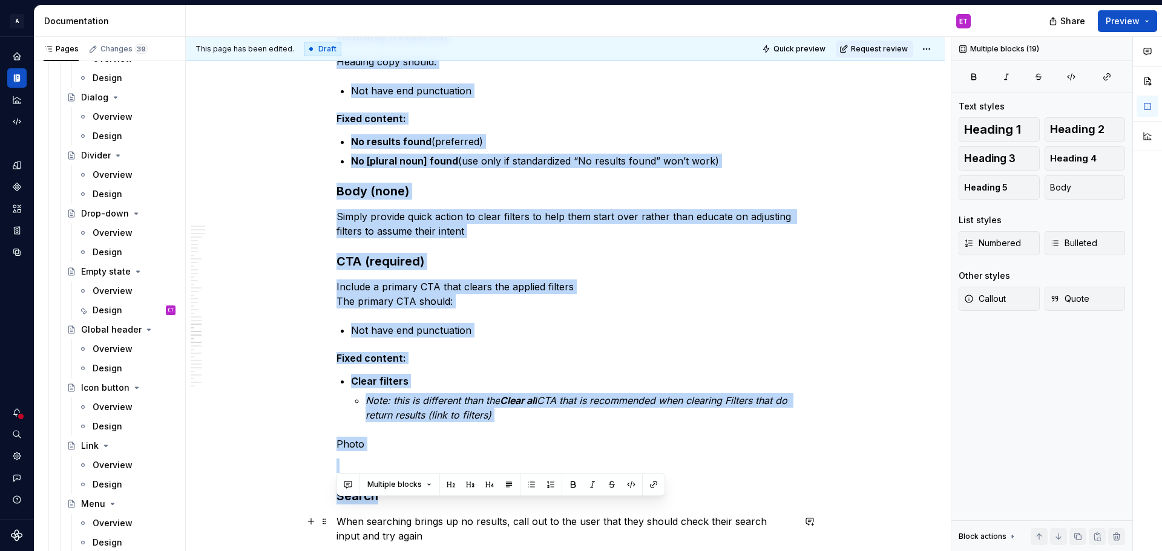
scroll to position [4484, 0]
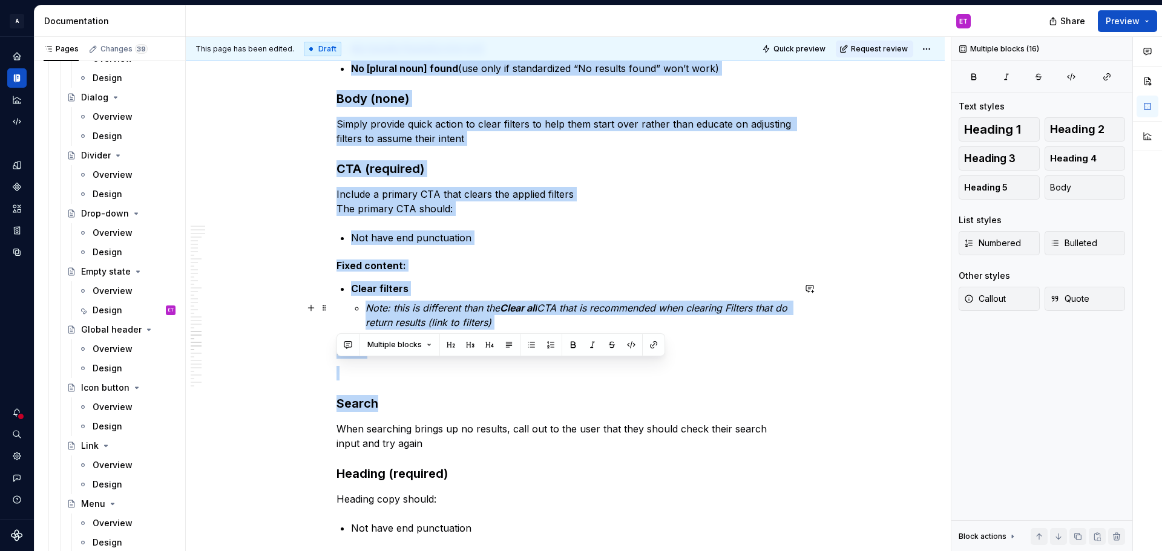
drag, startPoint x: 337, startPoint y: 100, endPoint x: 524, endPoint y: 321, distance: 289.4
copy div "4. No search or filter results When there are no matching results for a user’s …"
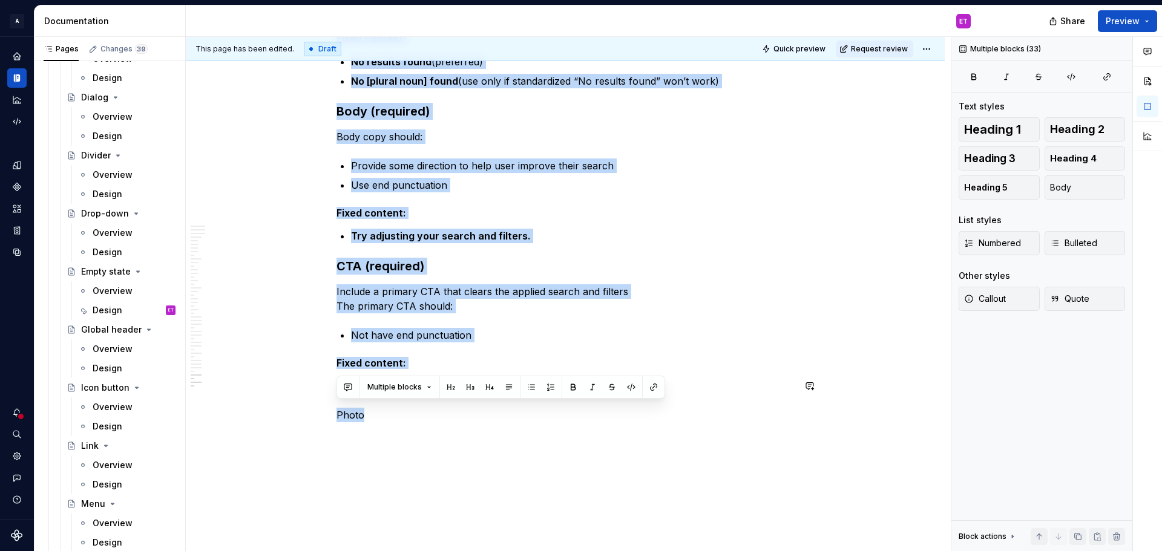
scroll to position [5535, 0]
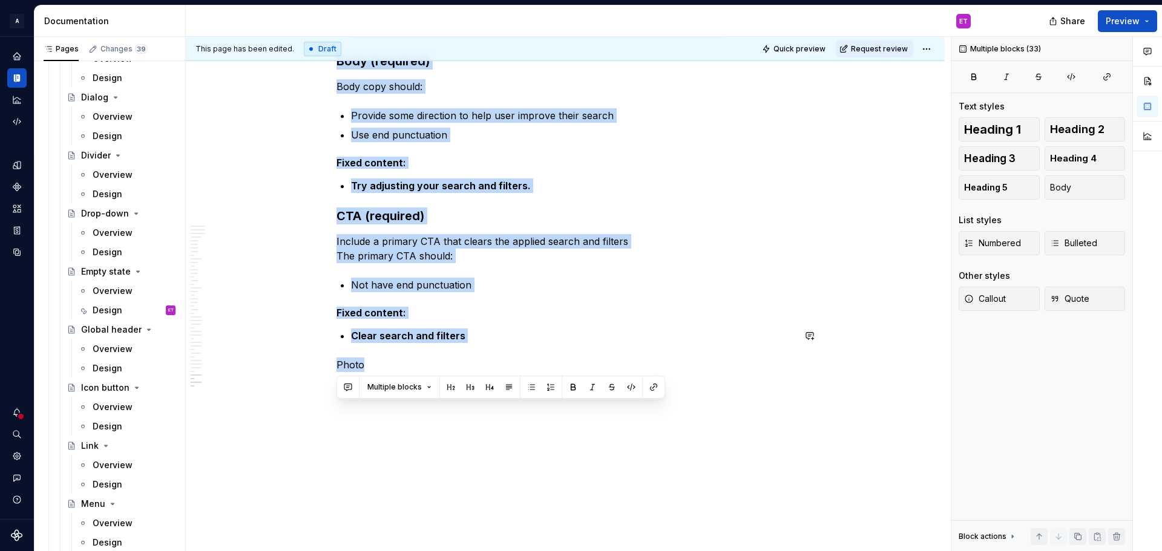
drag, startPoint x: 338, startPoint y: 159, endPoint x: 465, endPoint y: 356, distance: 235.2
click at [540, 316] on h5 "Fixed content:" at bounding box center [566, 313] width 458 height 12
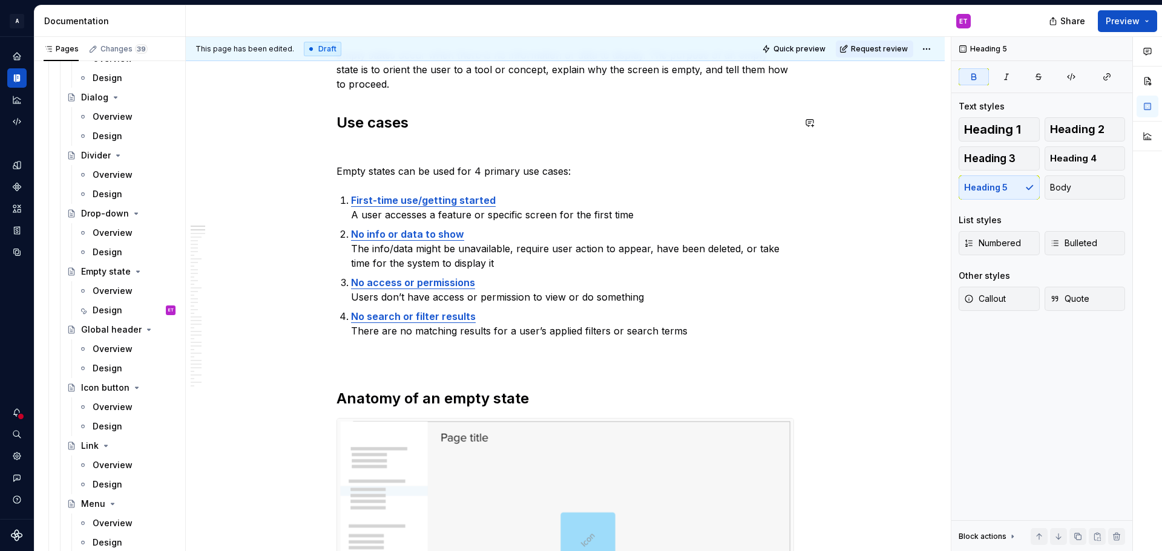
scroll to position [242, 0]
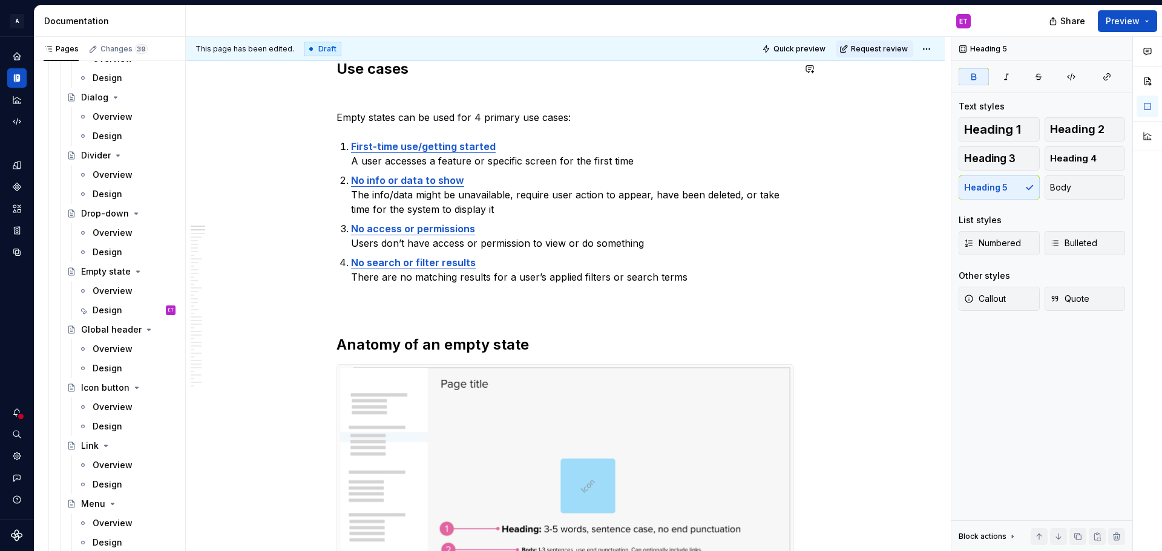
type textarea "*"
